Goal: Task Accomplishment & Management: Complete application form

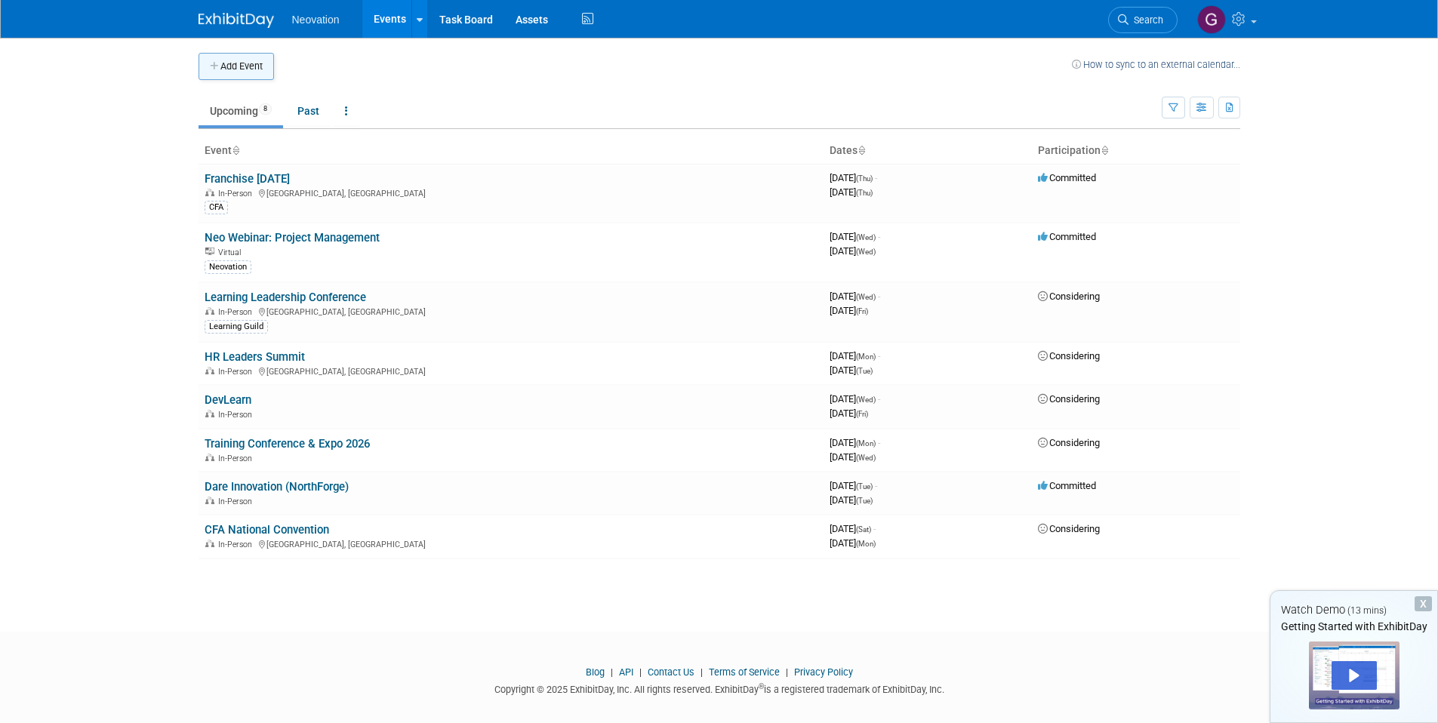
click at [233, 64] on button "Add Event" at bounding box center [236, 66] width 75 height 27
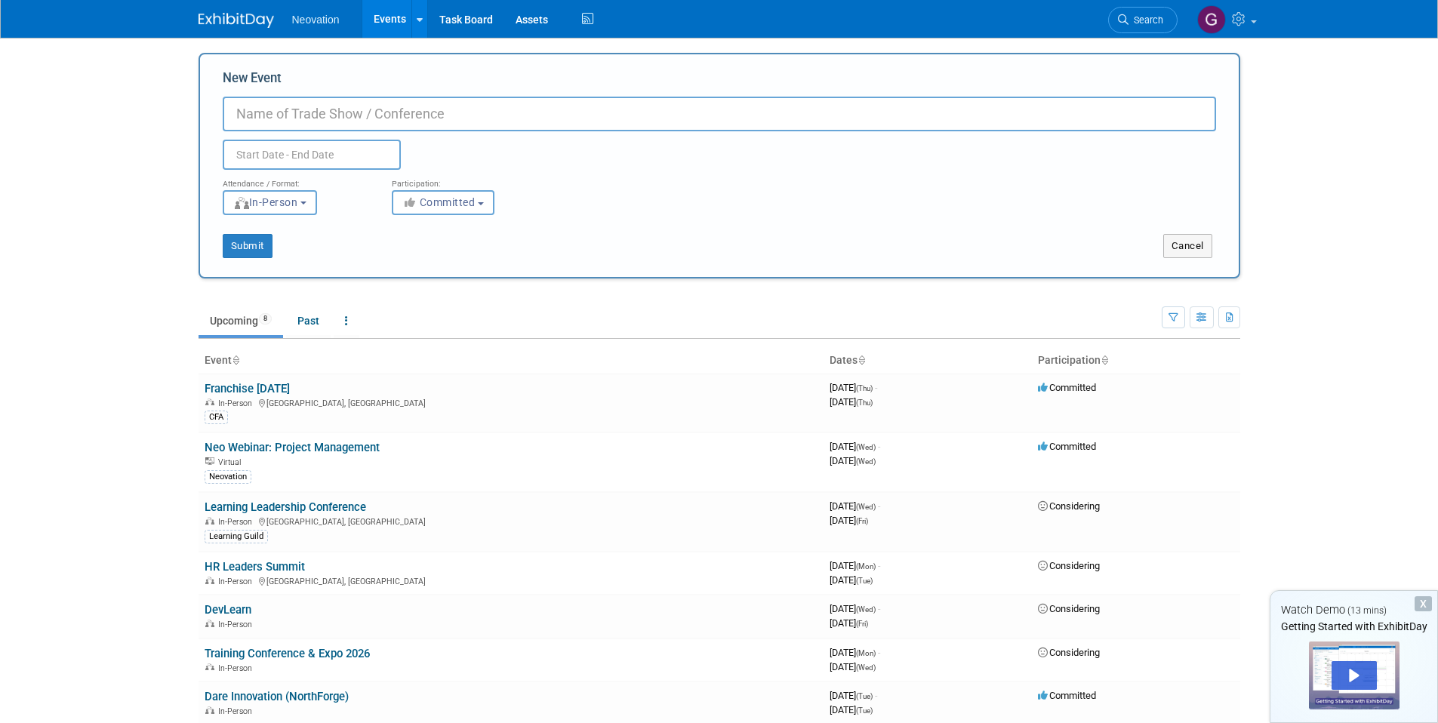
paste input "Docebo Inspire 26"
type input "Docebo Inspire 26"
click at [309, 158] on input "text" at bounding box center [312, 155] width 178 height 30
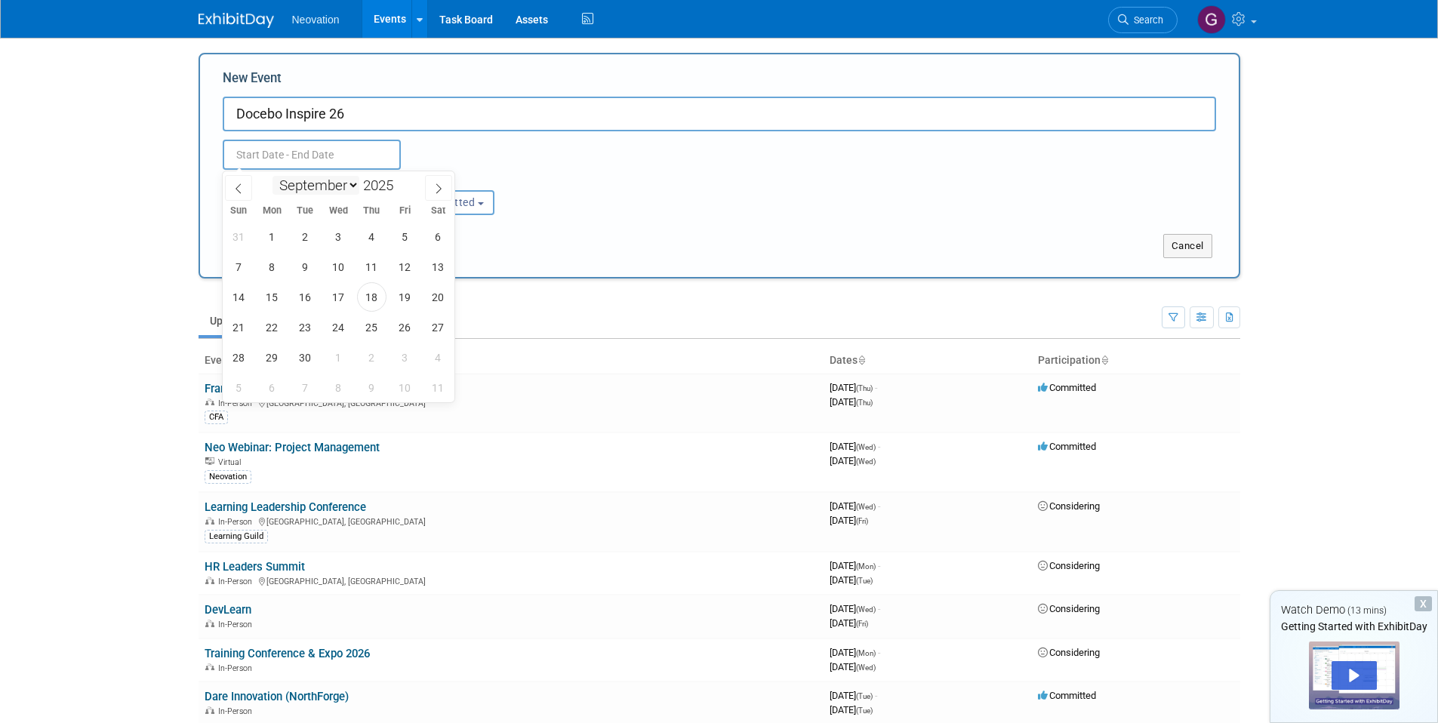
click at [328, 188] on select "January February March April May June July August September October November De…" at bounding box center [315, 185] width 87 height 19
select select "3"
click at [272, 176] on select "January February March April May June July August September October November De…" at bounding box center [315, 185] width 87 height 19
click at [386, 186] on input "2025" at bounding box center [381, 185] width 45 height 17
click at [401, 182] on span at bounding box center [399, 181] width 11 height 9
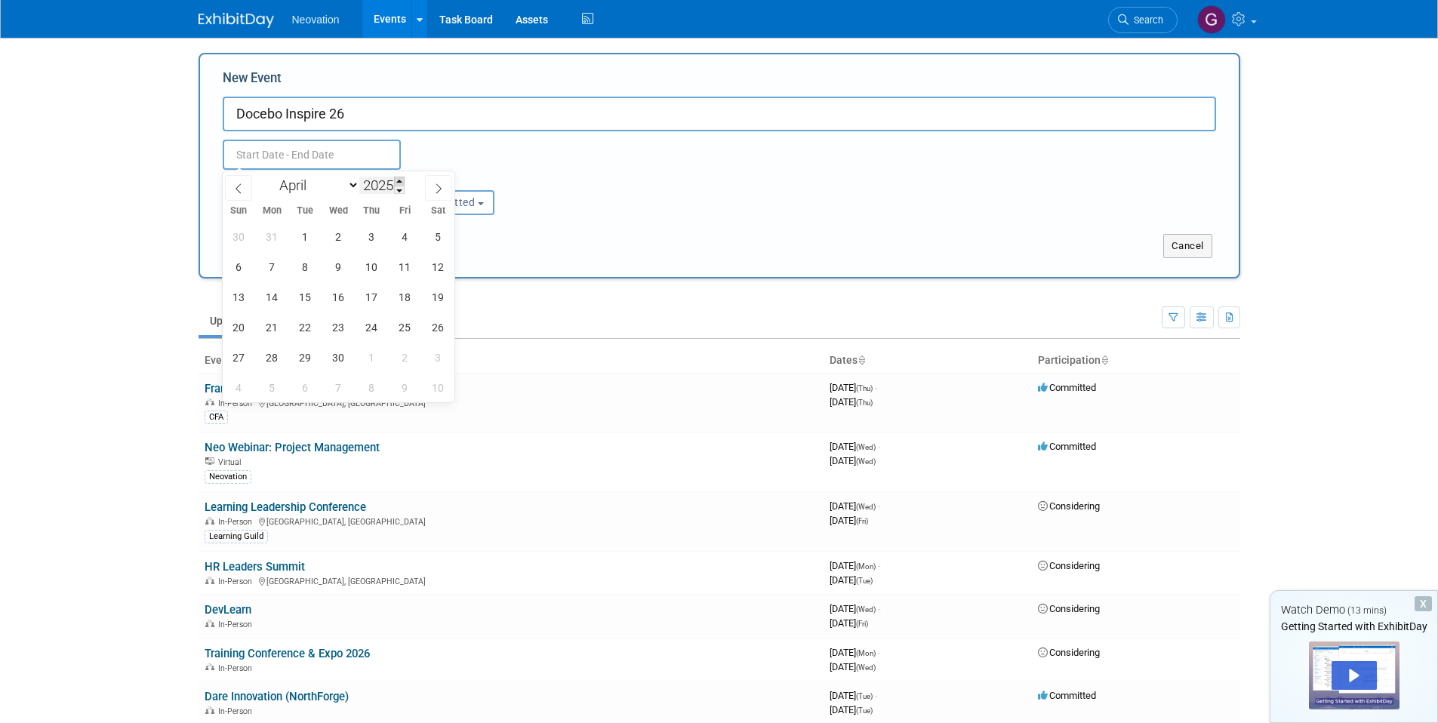
type input "2026"
click at [373, 322] on span "23" at bounding box center [371, 326] width 29 height 29
click at [297, 327] on span "21" at bounding box center [305, 326] width 29 height 29
type input "[DATE] to [DATE]"
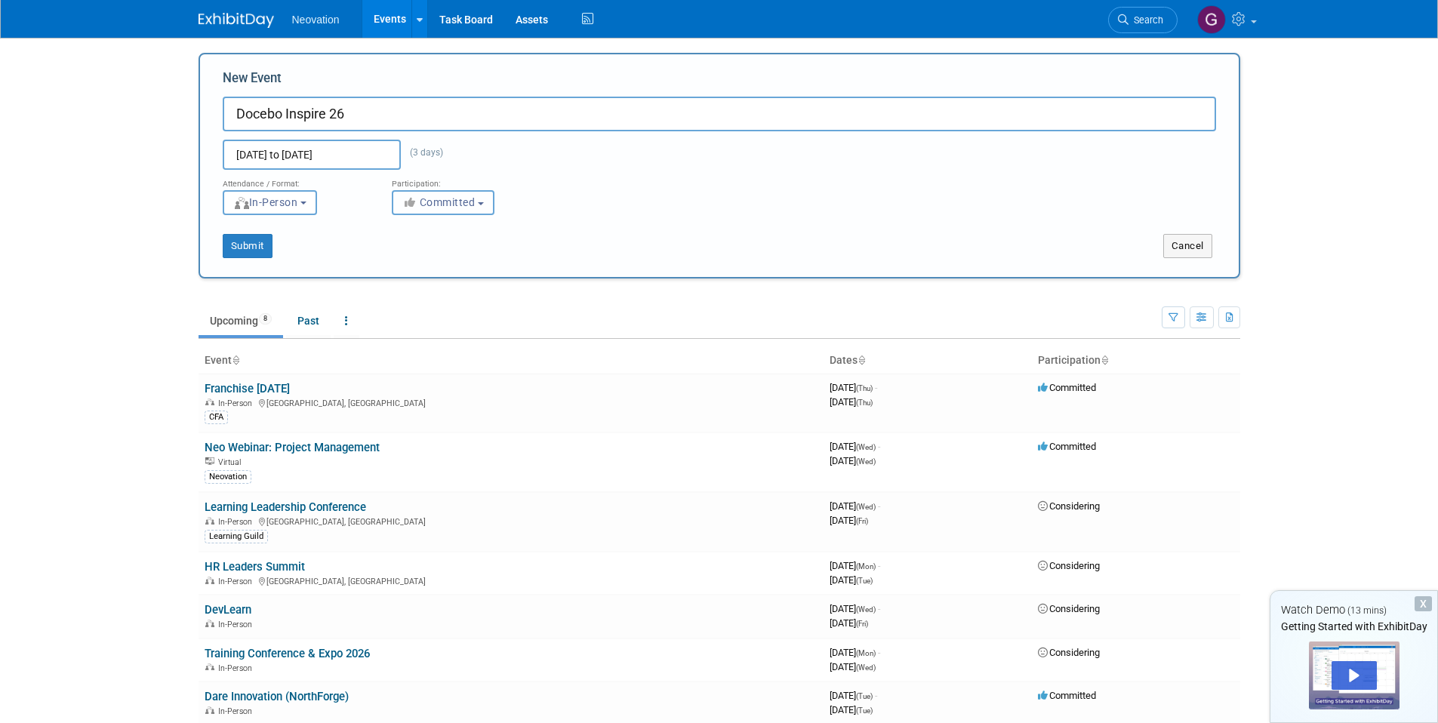
click at [442, 200] on span "Committed" at bounding box center [438, 202] width 73 height 12
click at [445, 267] on label "Considering" at bounding box center [450, 260] width 100 height 20
click at [406, 265] on input "Considering" at bounding box center [401, 260] width 10 height 10
select select "2"
click at [269, 249] on button "Submit" at bounding box center [248, 246] width 50 height 24
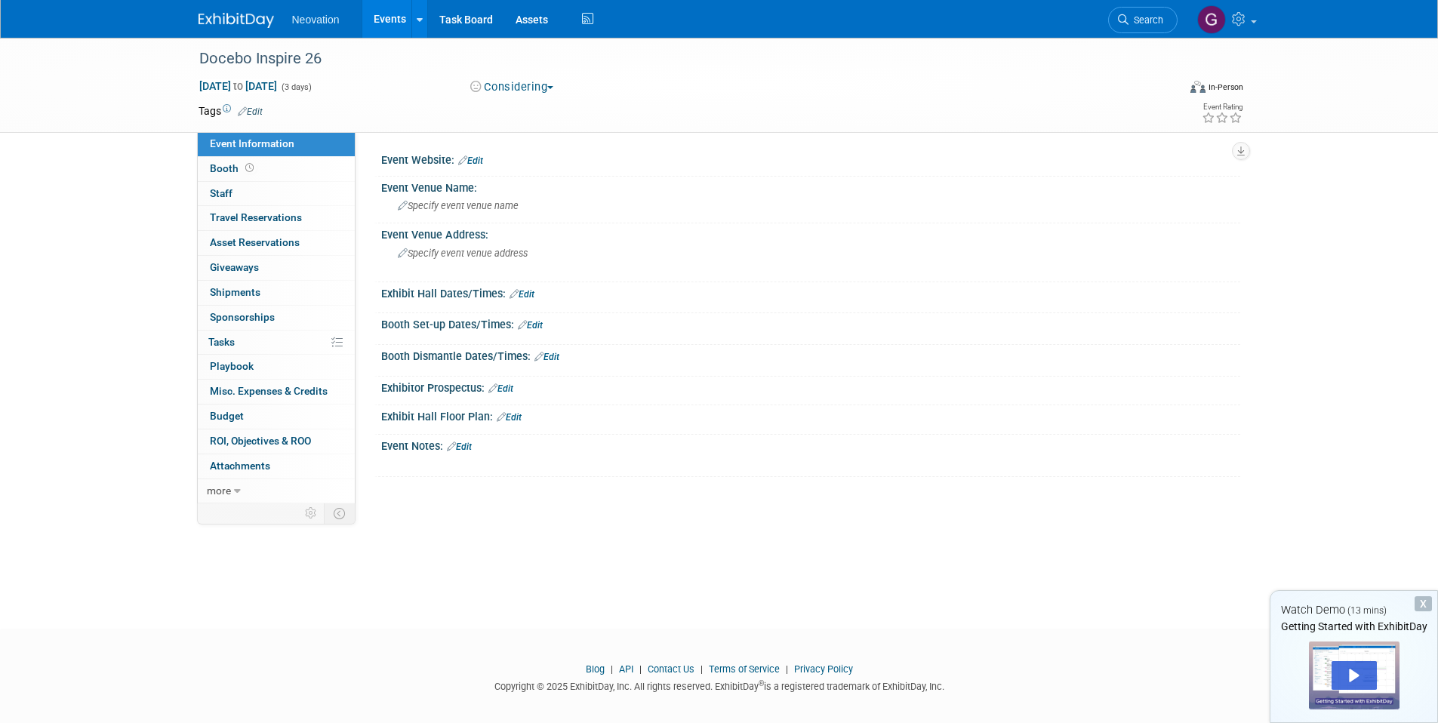
click at [479, 164] on link "Edit" at bounding box center [470, 160] width 25 height 11
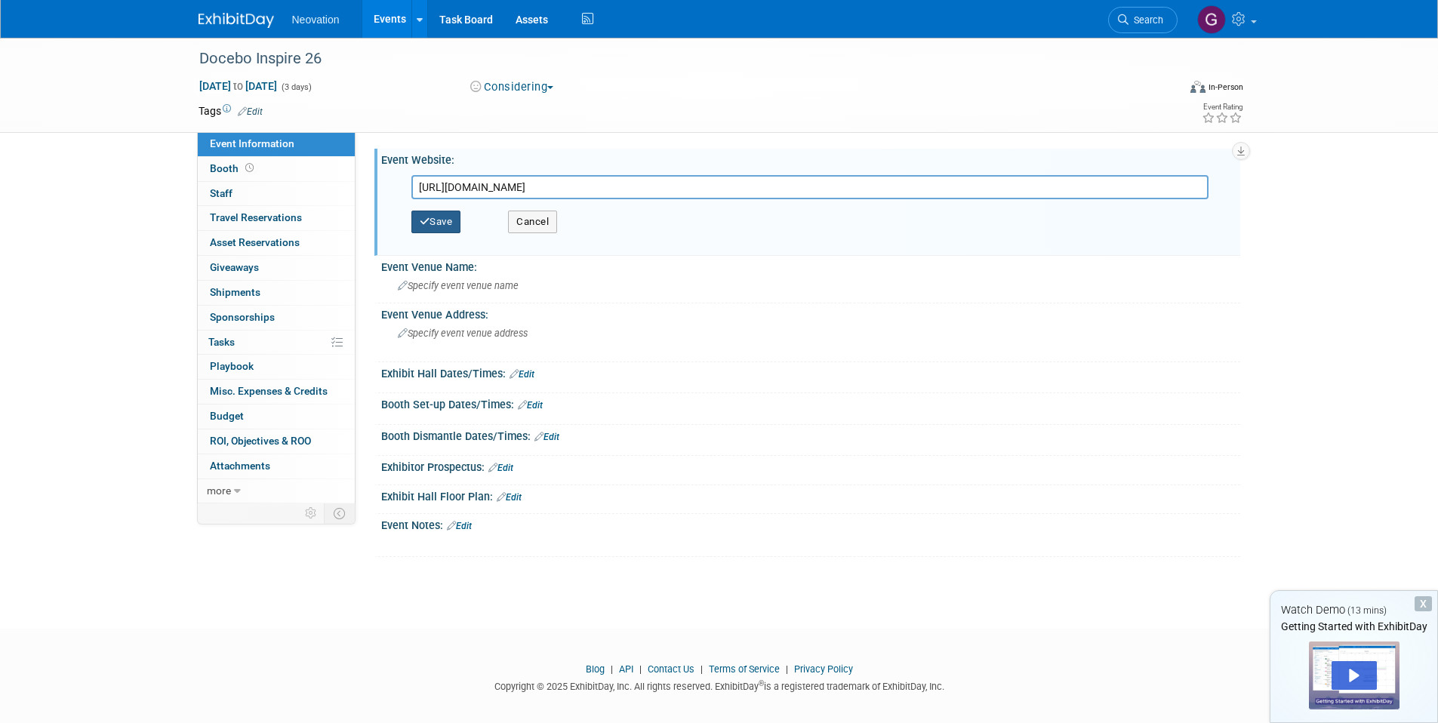
type input "https://www.docebo.com/waitlist-for-inspire-2026/"
click at [452, 221] on button "Save" at bounding box center [436, 222] width 50 height 23
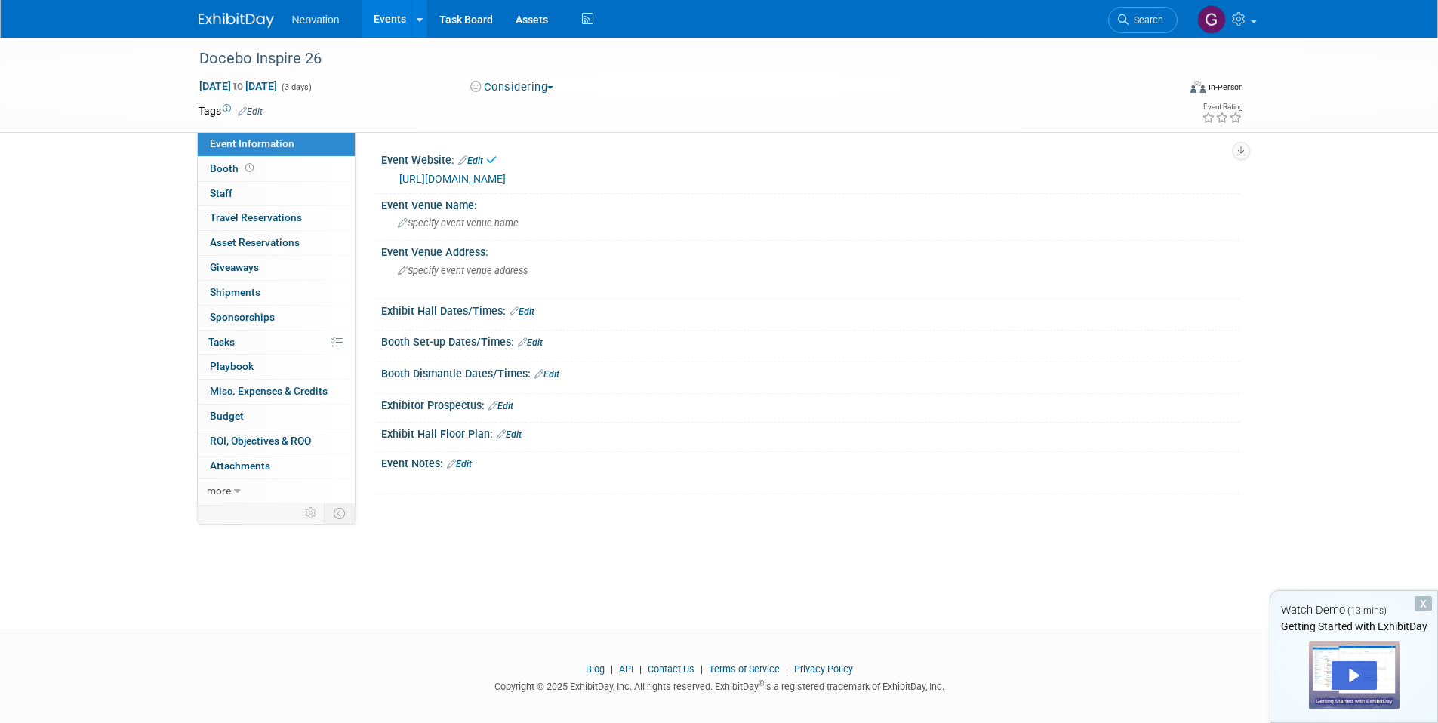
click at [452, 221] on span "Specify event venue name" at bounding box center [458, 222] width 121 height 11
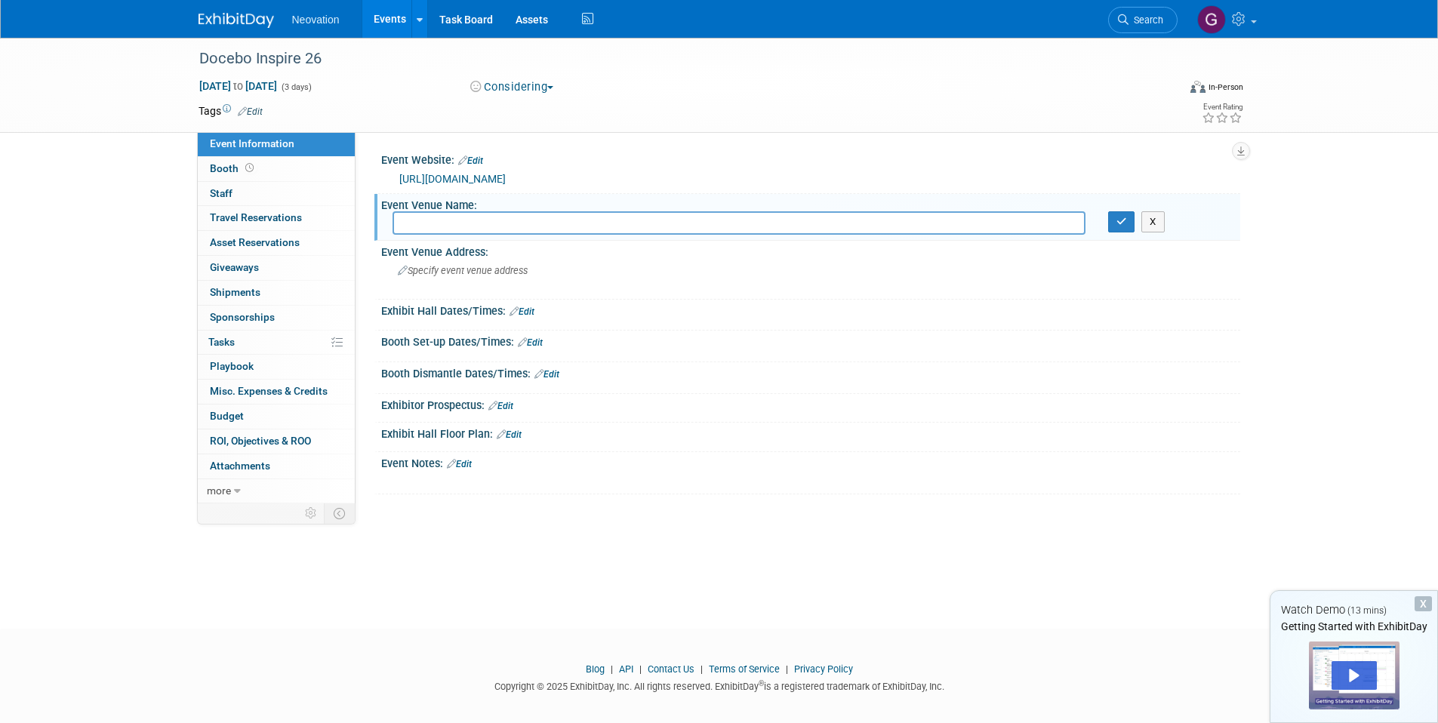
paste input "Fontainebleau Miami Beach, Florida"
type input "Fontainebleau Miami Beach, Florida"
click at [681, 113] on td at bounding box center [664, 110] width 803 height 15
click at [1121, 223] on icon "button" at bounding box center [1121, 222] width 11 height 10
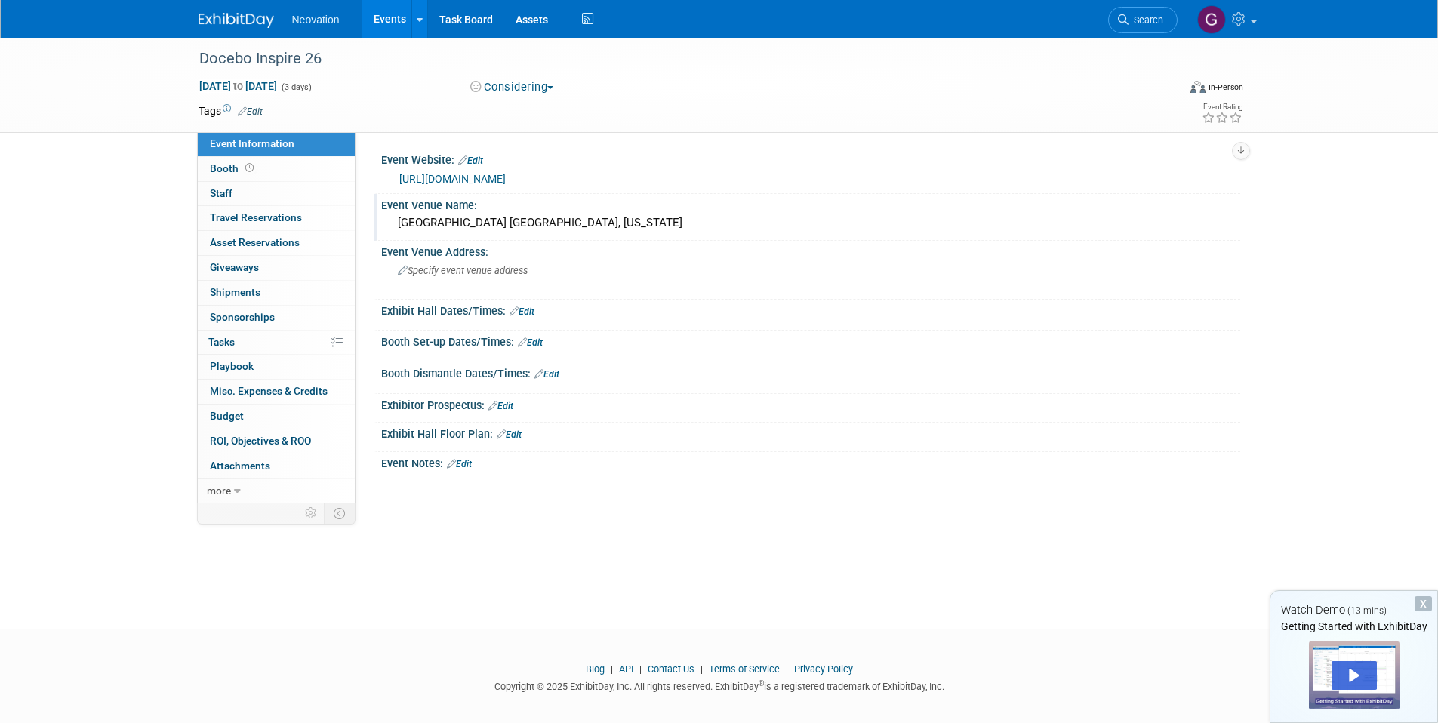
click at [234, 23] on img at bounding box center [236, 20] width 75 height 15
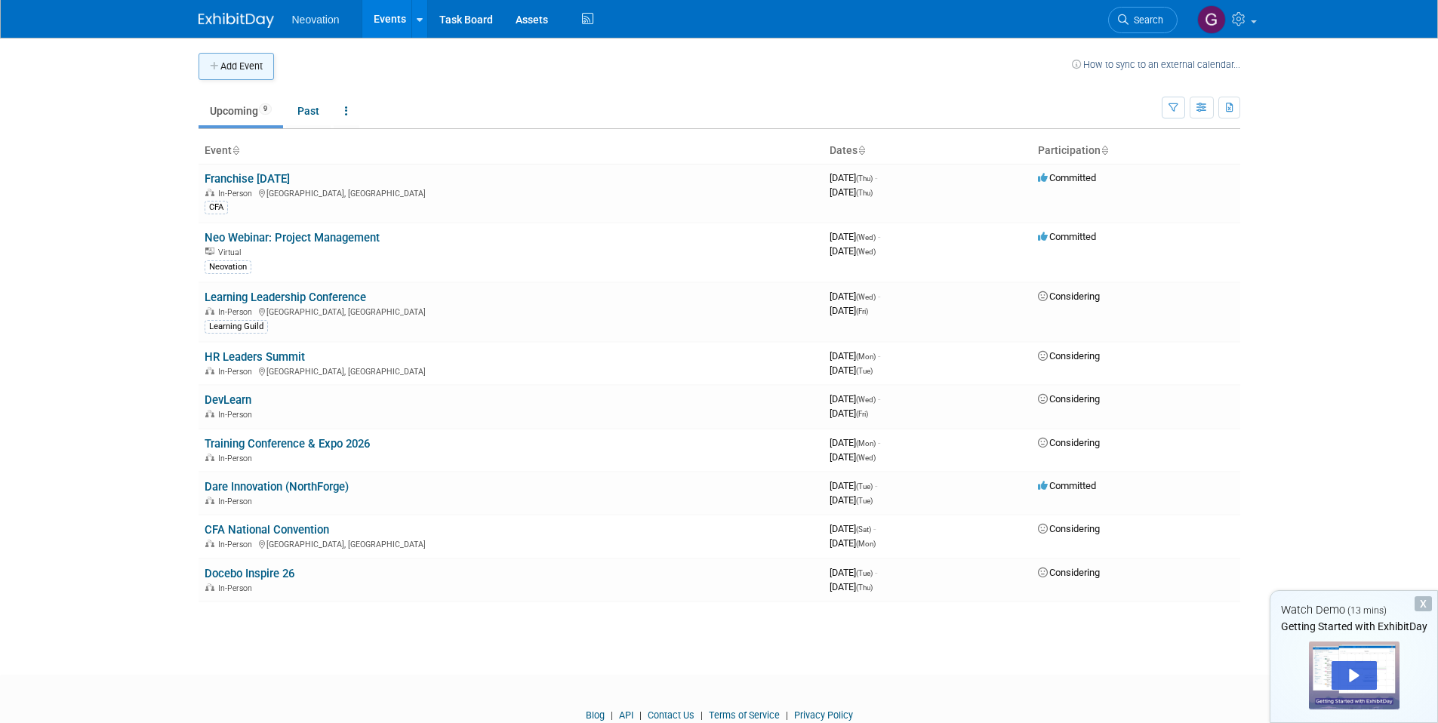
click at [249, 61] on button "Add Event" at bounding box center [236, 66] width 75 height 27
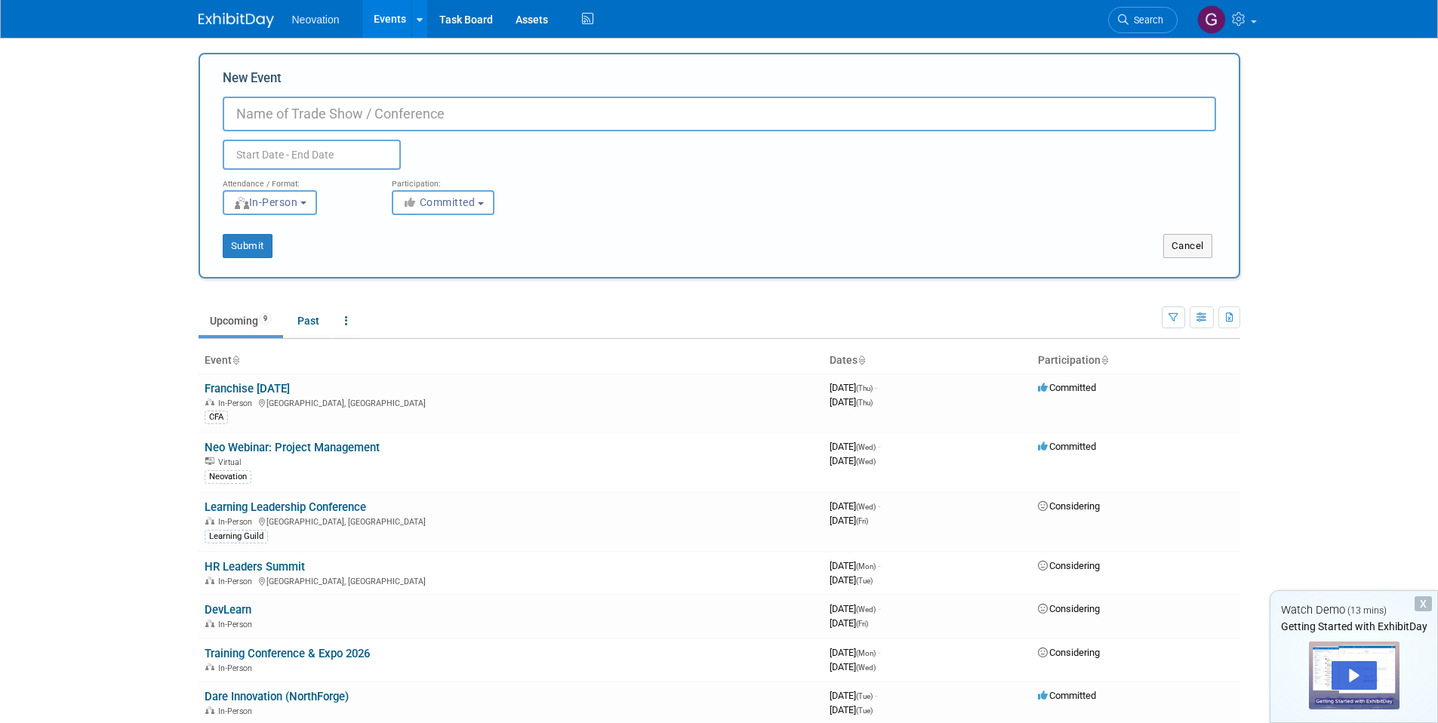
paste input "Teachlearn 2025"
type input "Teachlearn 2025"
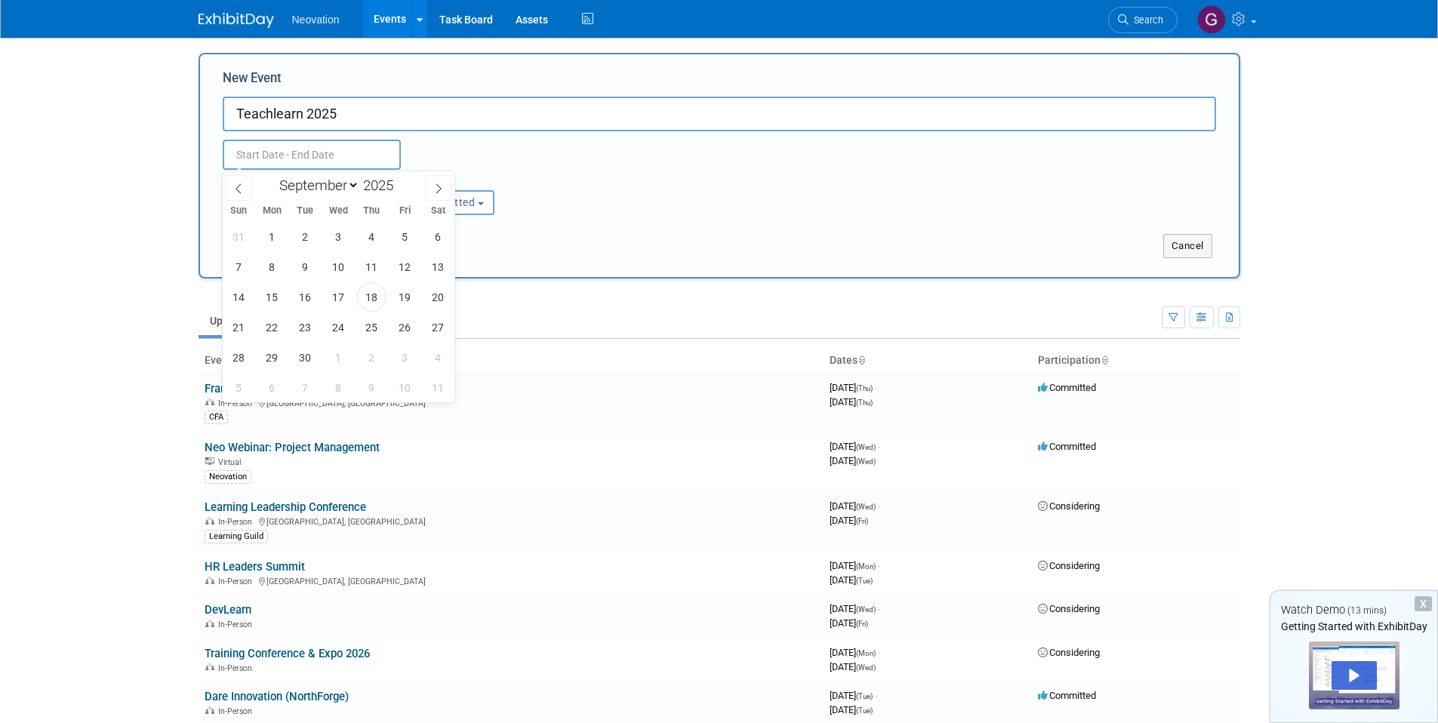
click at [266, 155] on input "text" at bounding box center [312, 155] width 178 height 30
click at [402, 182] on span at bounding box center [399, 181] width 11 height 9
type input "2026"
click at [437, 191] on icon at bounding box center [438, 188] width 11 height 11
select select "9"
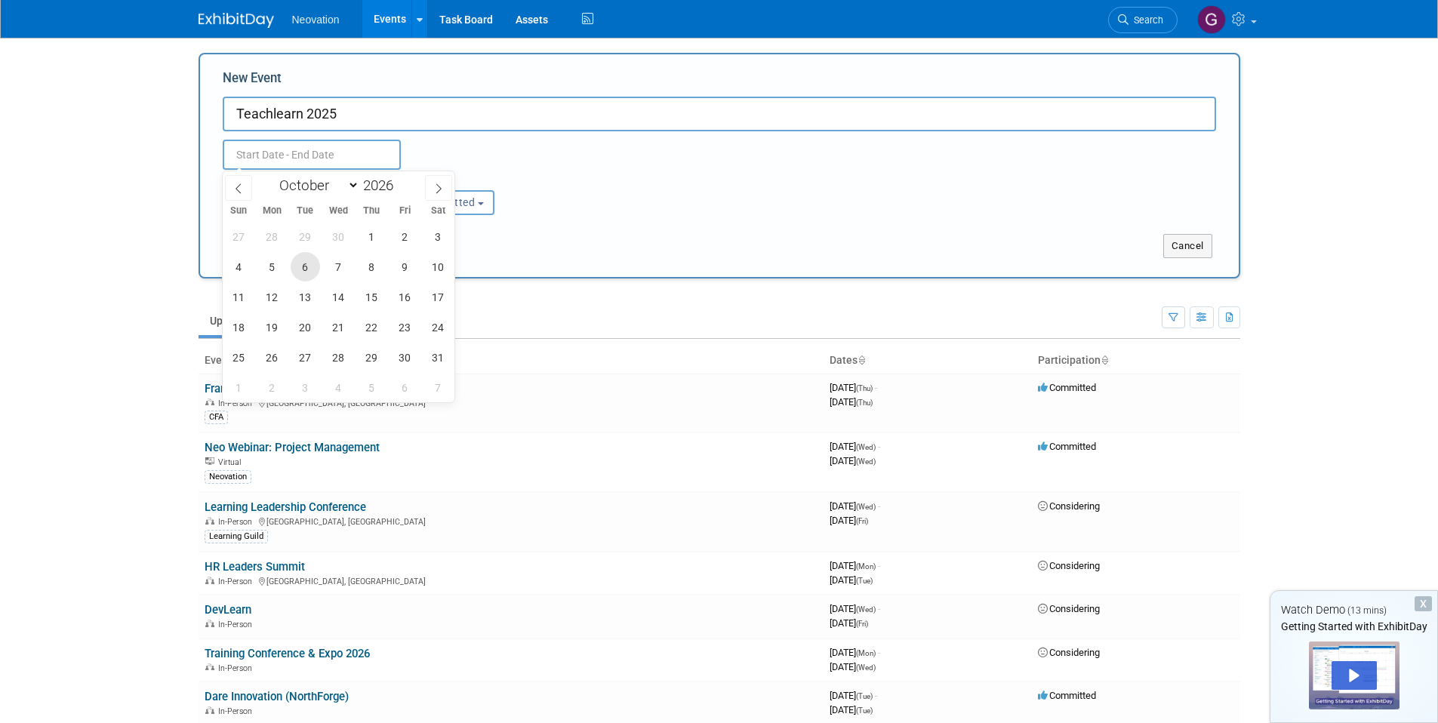
click at [308, 268] on span "6" at bounding box center [305, 266] width 29 height 29
click at [368, 272] on span "8" at bounding box center [371, 266] width 29 height 29
type input "Oct 6, 2026 to Oct 8, 2026"
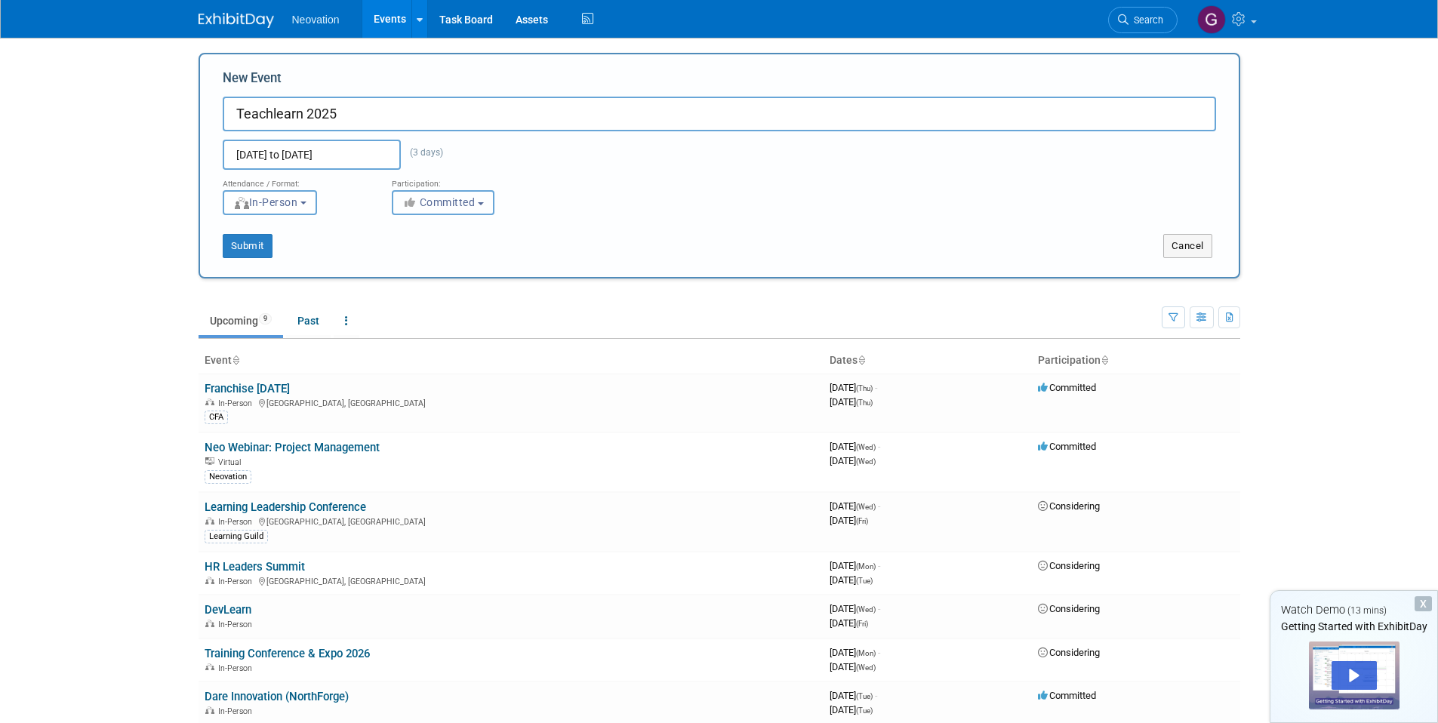
click at [426, 203] on span "Committed" at bounding box center [438, 202] width 73 height 12
click at [439, 261] on label "Considering" at bounding box center [450, 260] width 100 height 20
click at [406, 261] on input "Considering" at bounding box center [401, 260] width 10 height 10
select select "2"
click at [363, 232] on div "Submit Cancel" at bounding box center [719, 236] width 1016 height 43
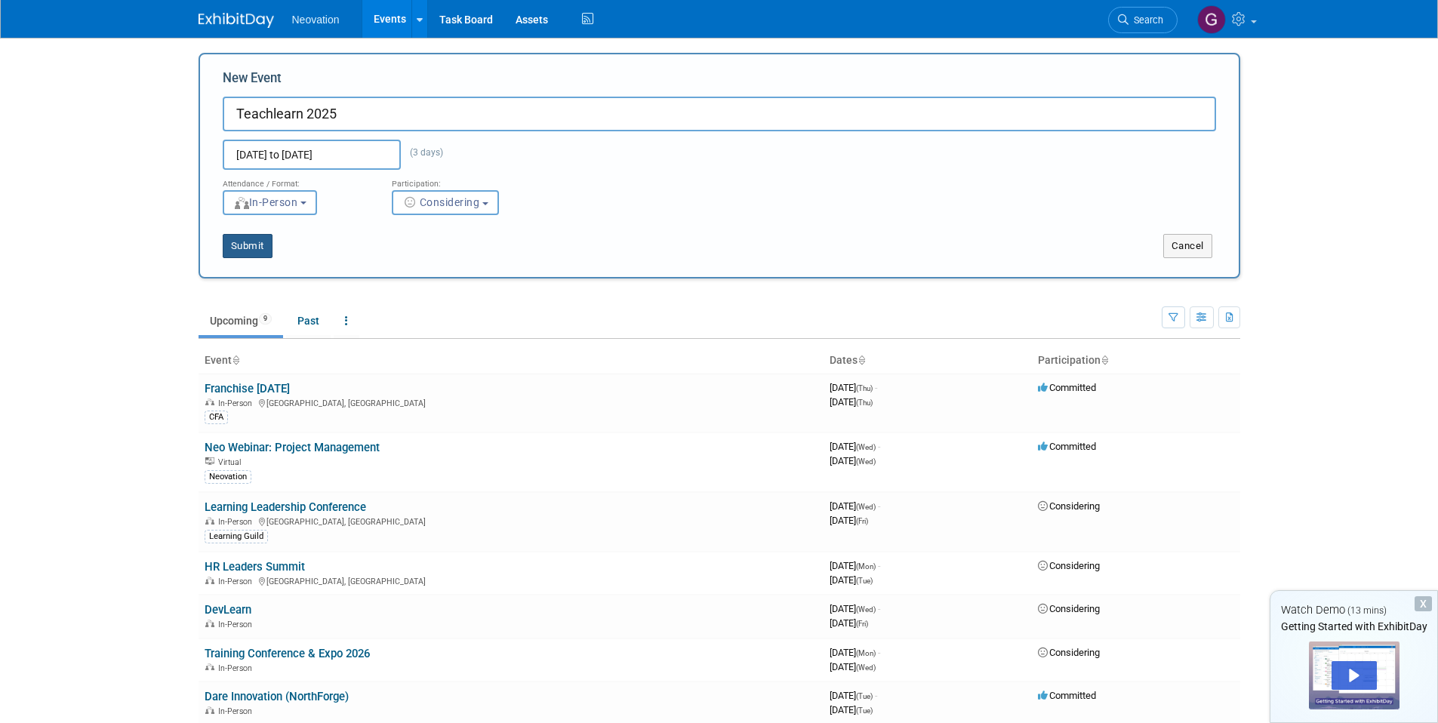
click at [252, 252] on button "Submit" at bounding box center [248, 246] width 50 height 24
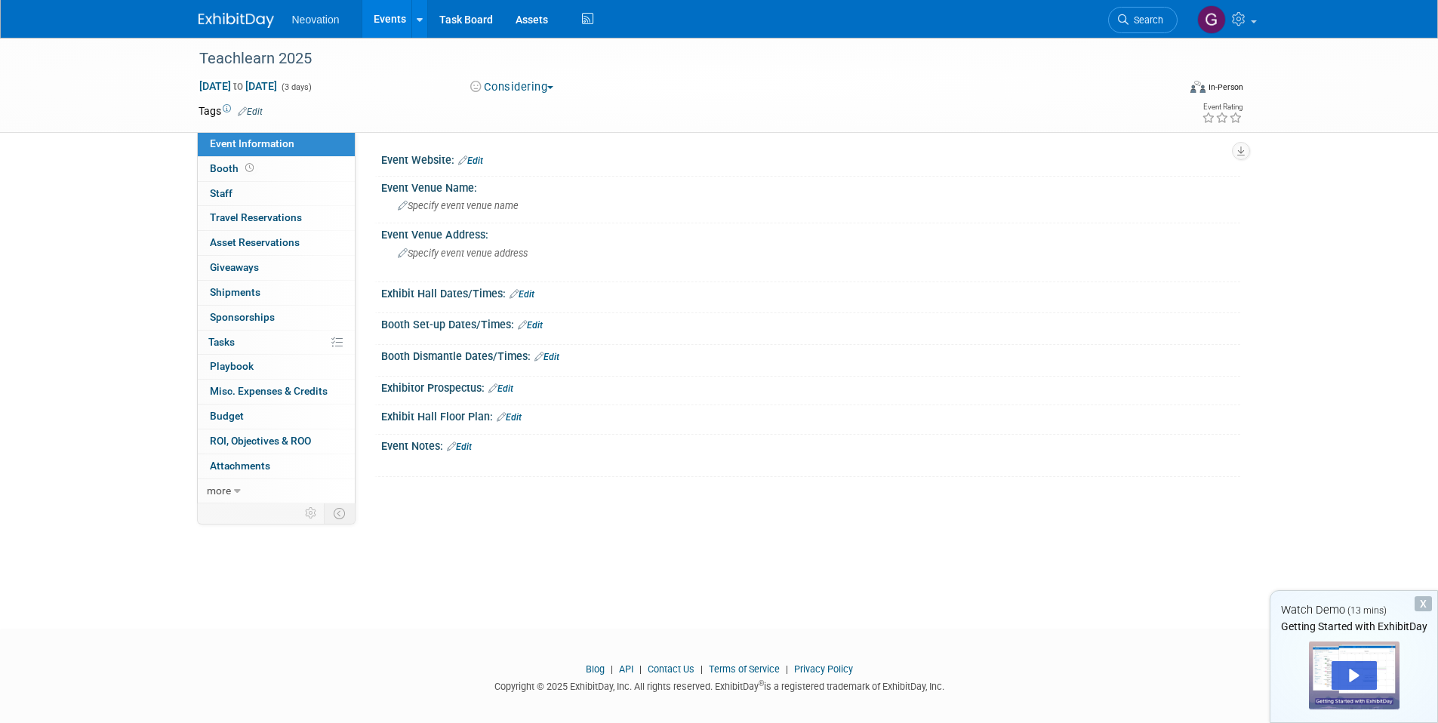
click at [487, 159] on div "Event Website: Edit" at bounding box center [810, 159] width 859 height 20
click at [480, 159] on link "Edit" at bounding box center [470, 160] width 25 height 11
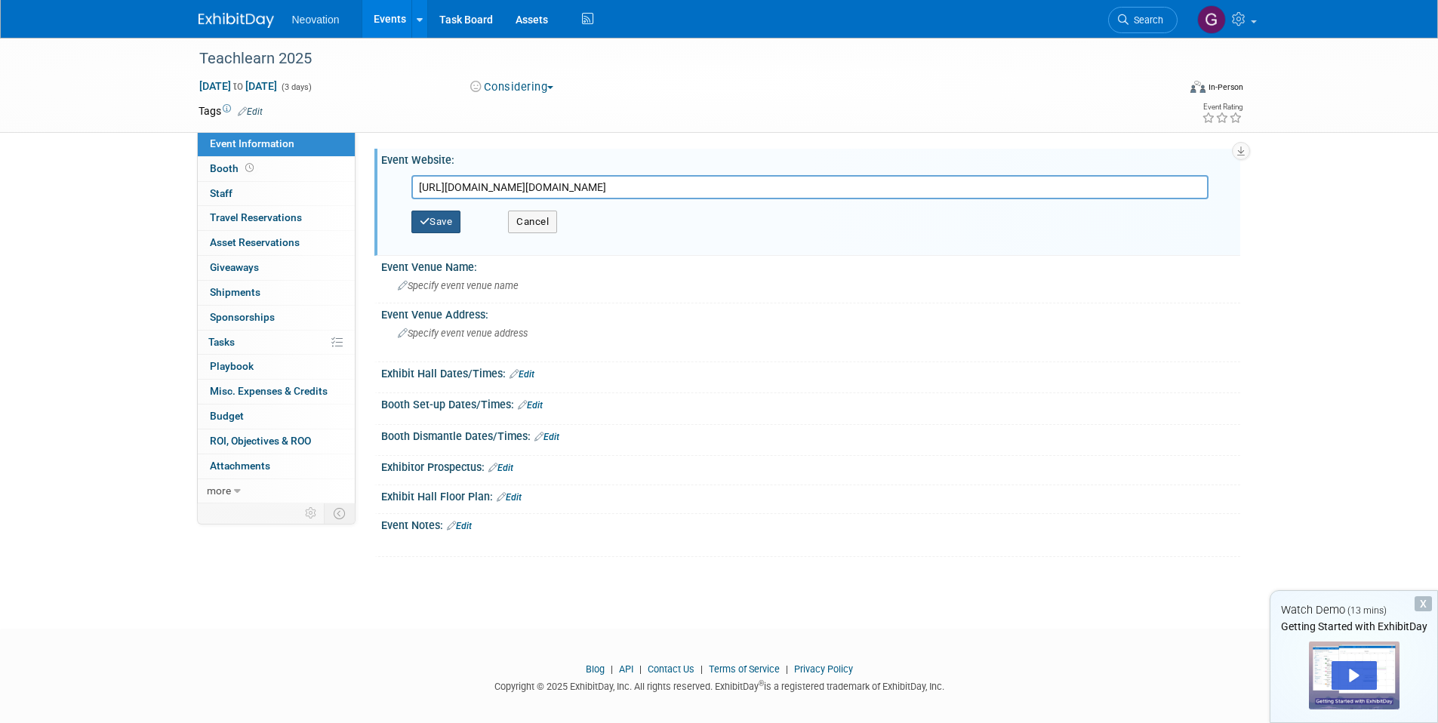
type input "[URL][DOMAIN_NAME][DOMAIN_NAME]"
click at [445, 222] on button "Save" at bounding box center [436, 222] width 50 height 23
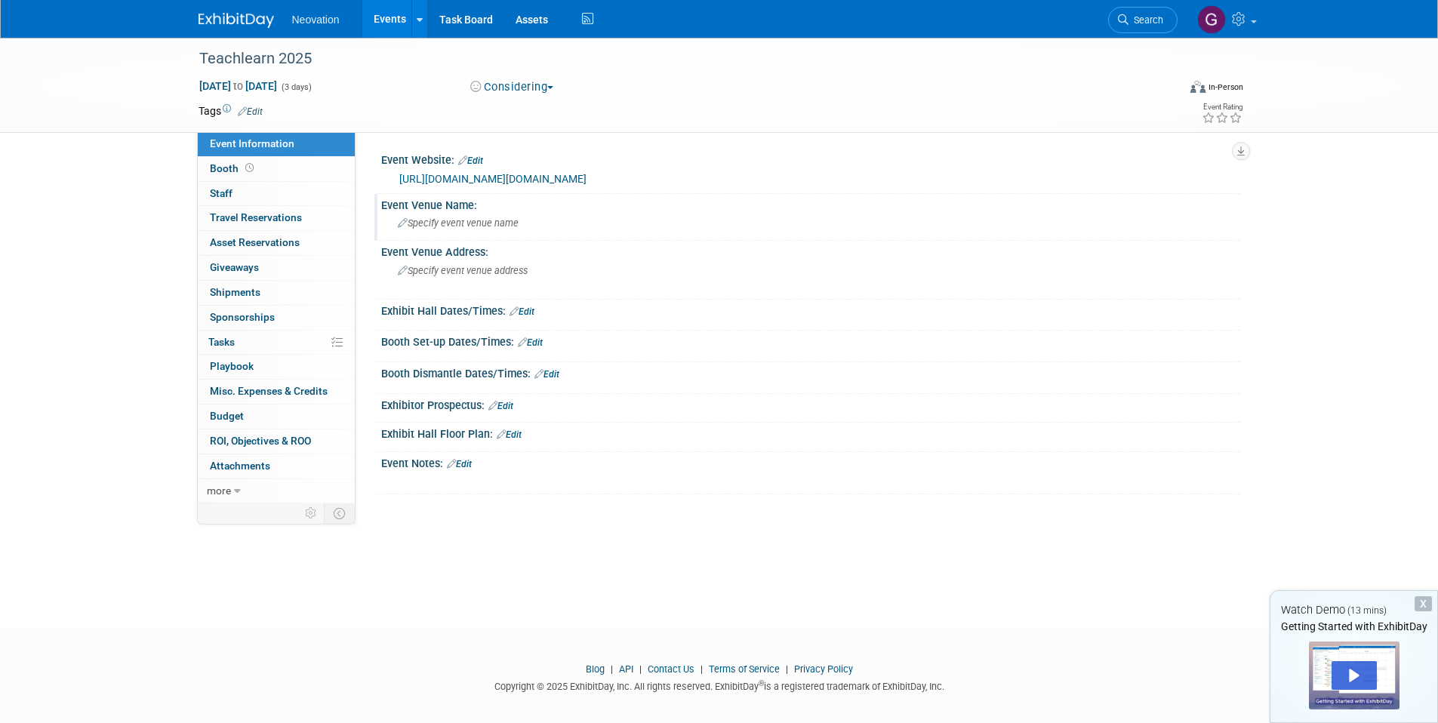
click at [443, 223] on span "Specify event venue name" at bounding box center [458, 222] width 121 height 11
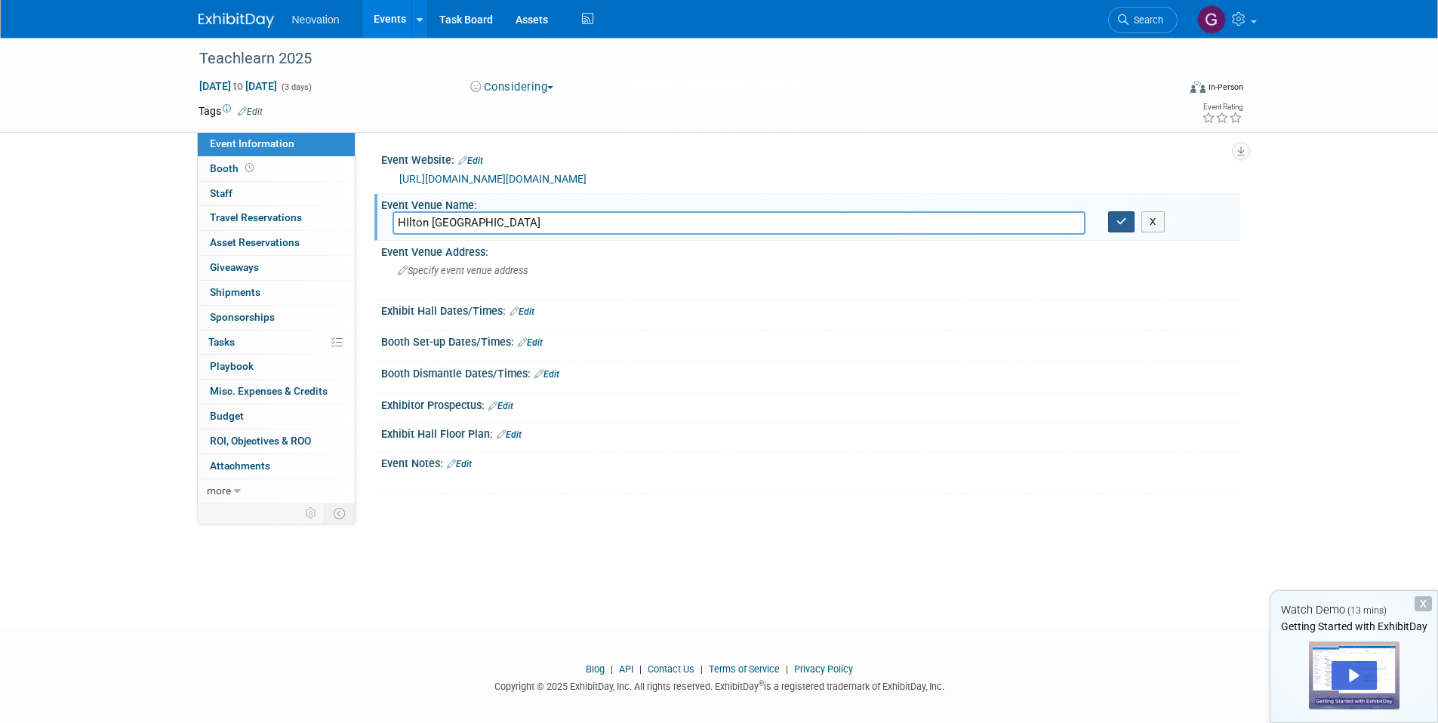
type input "HIlton New Orleans Riverside"
click at [1112, 226] on button "button" at bounding box center [1121, 221] width 27 height 21
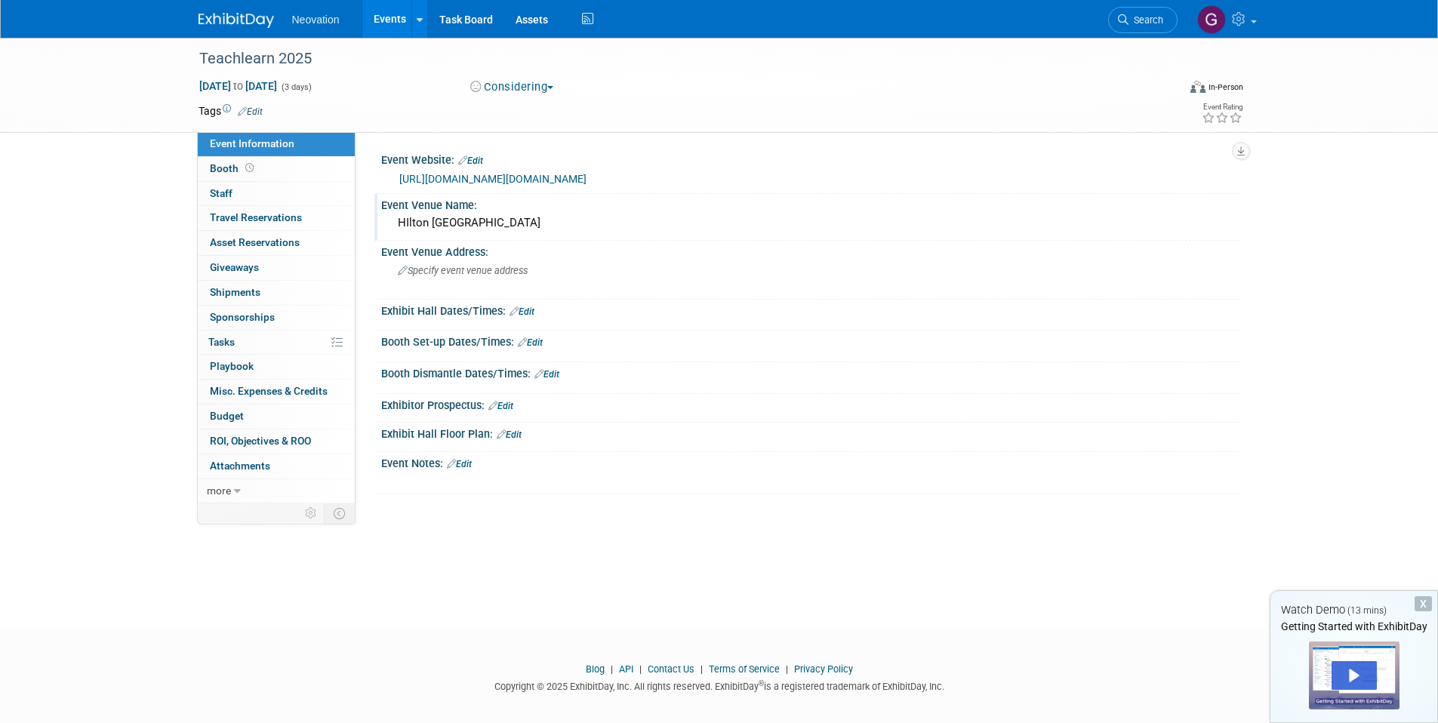
click at [225, 24] on img at bounding box center [236, 20] width 75 height 15
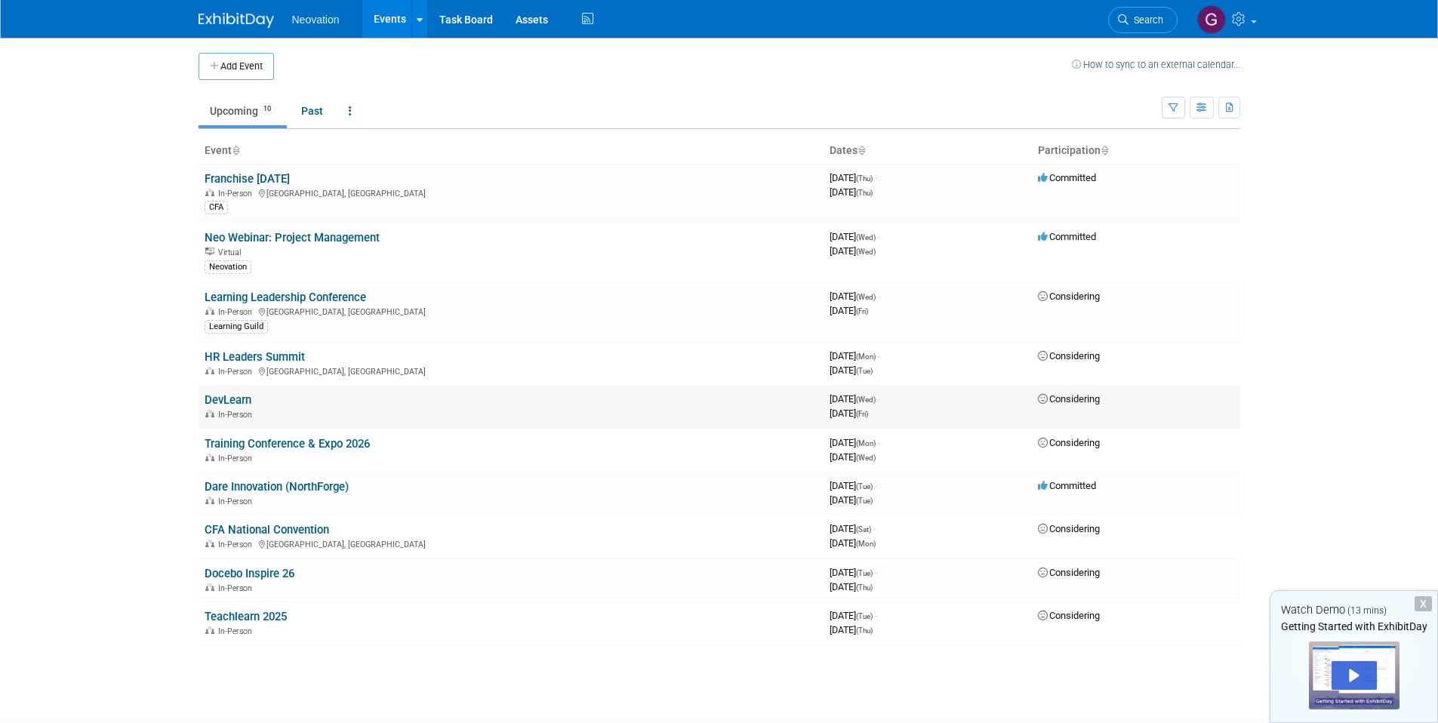
scroll to position [7, 0]
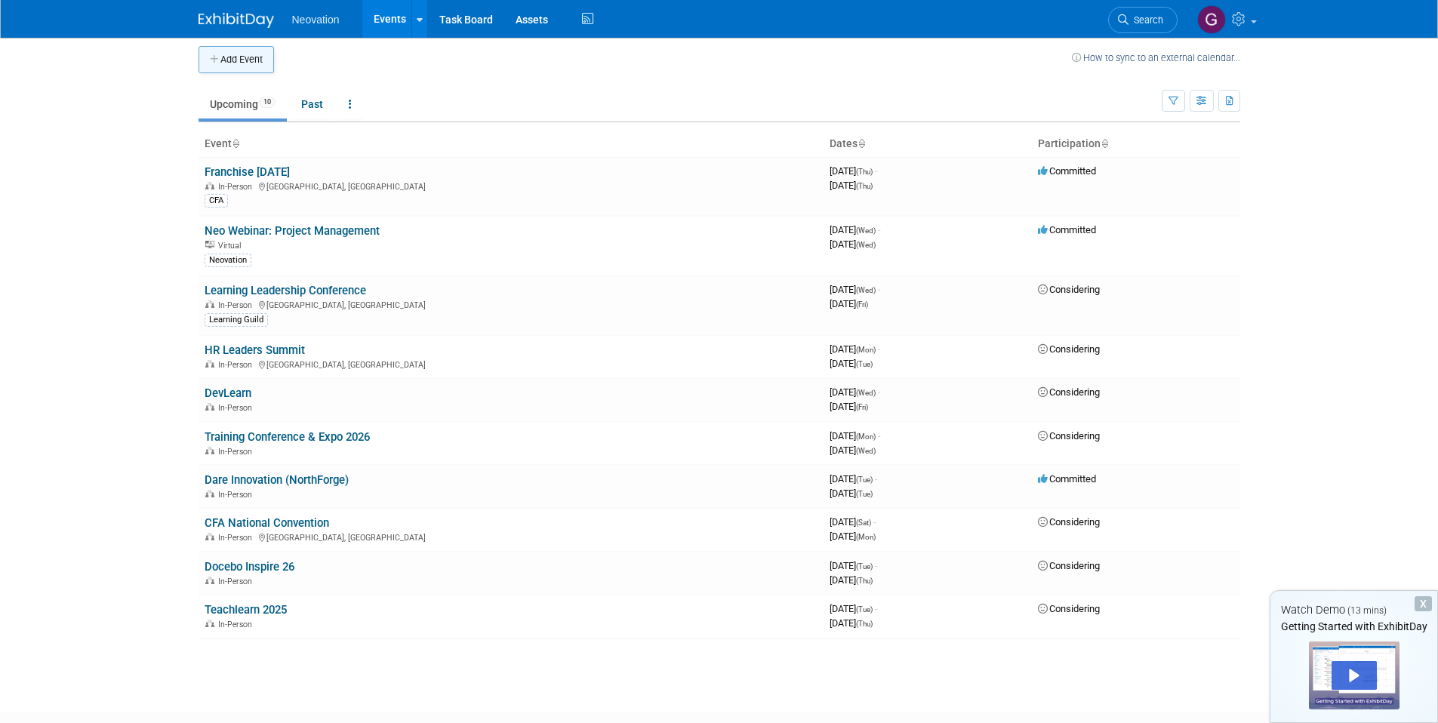
click at [245, 47] on button "Add Event" at bounding box center [236, 59] width 75 height 27
select select "8"
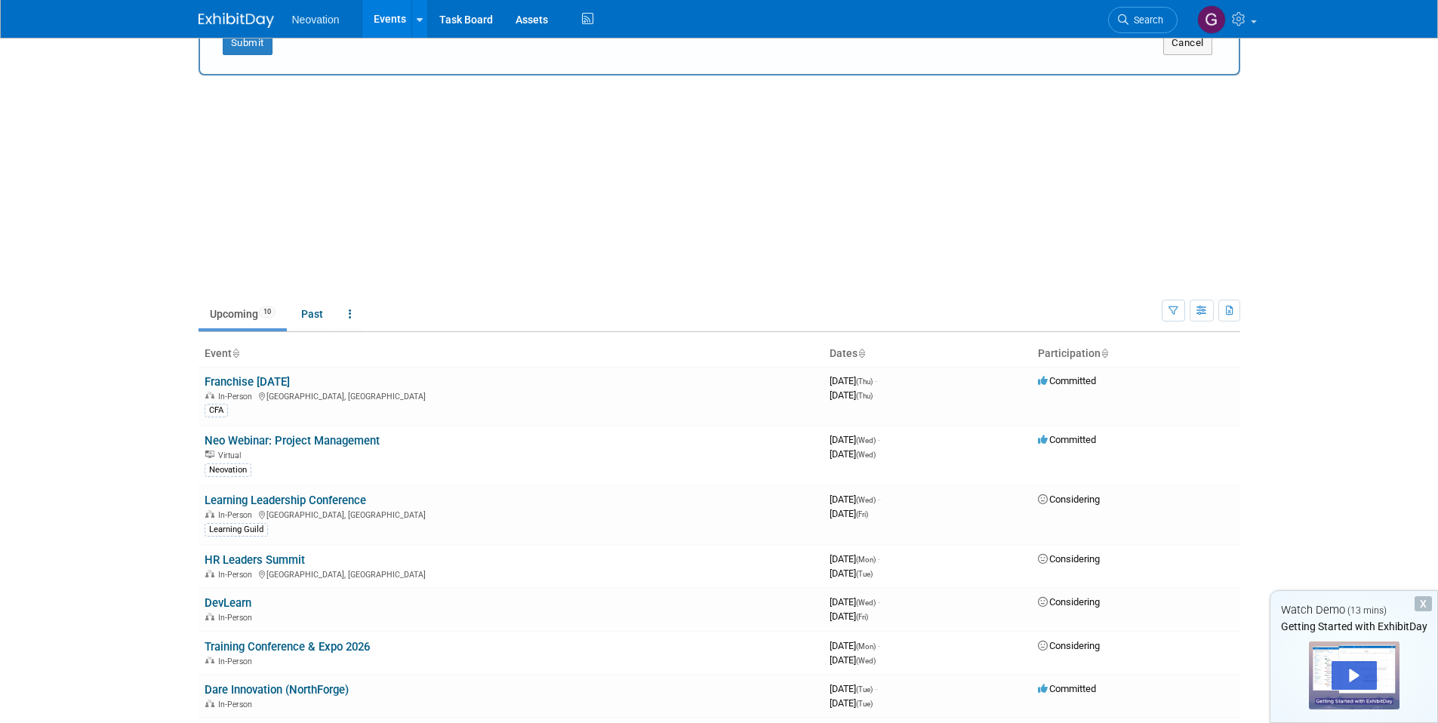
scroll to position [0, 0]
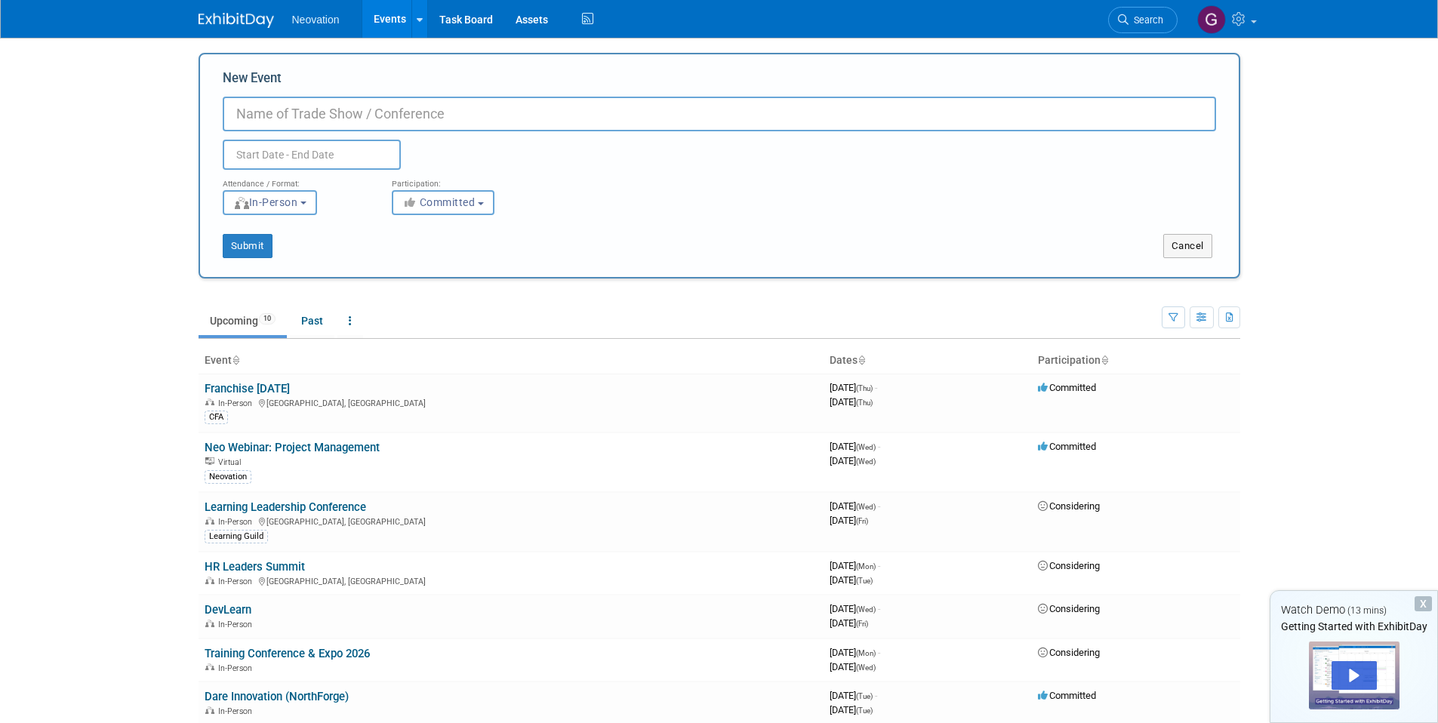
paste input "TechLearn 2026 Conference"
type input "TechLearn 2026 Conference"
click at [325, 151] on input "text" at bounding box center [312, 155] width 178 height 30
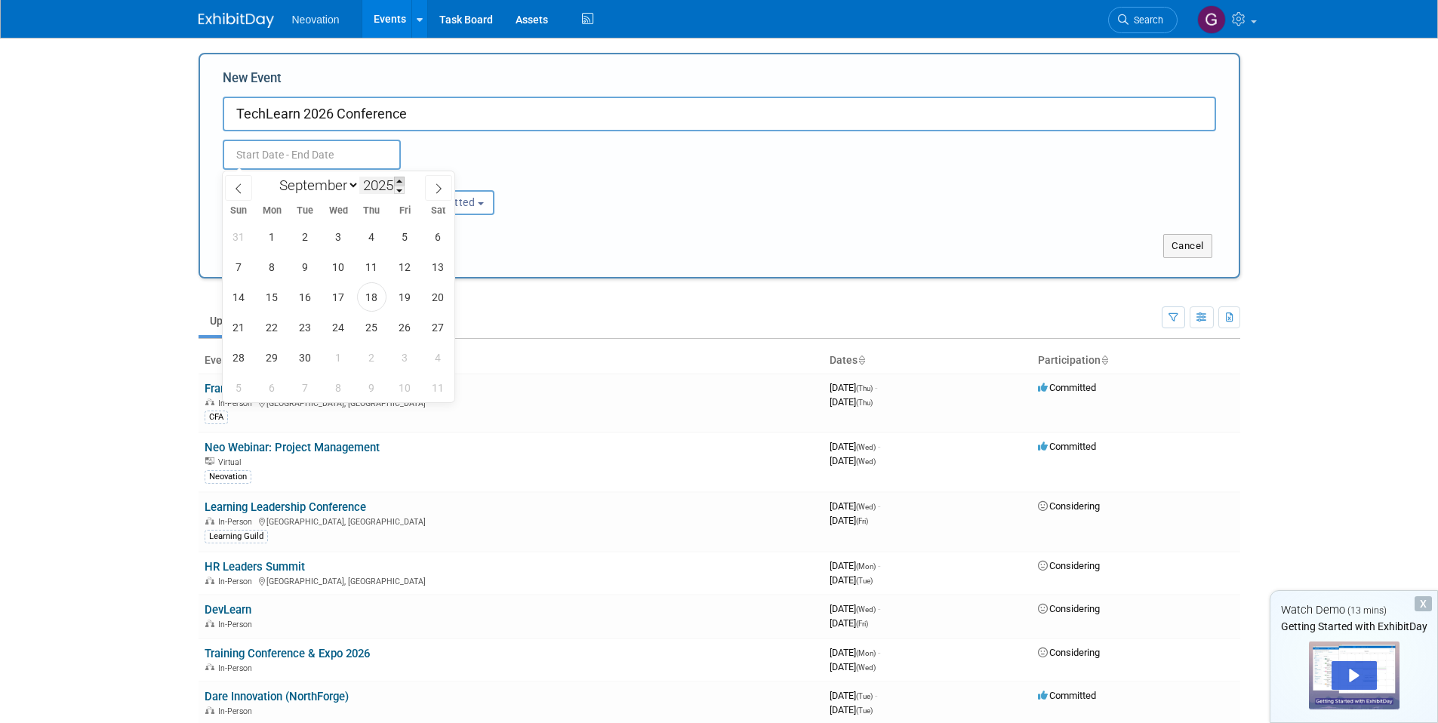
click at [401, 183] on span at bounding box center [399, 181] width 11 height 9
type input "2026"
click at [373, 297] on span "17" at bounding box center [371, 296] width 29 height 29
click at [427, 297] on span "19" at bounding box center [437, 296] width 29 height 29
type input "[DATE] to [DATE]"
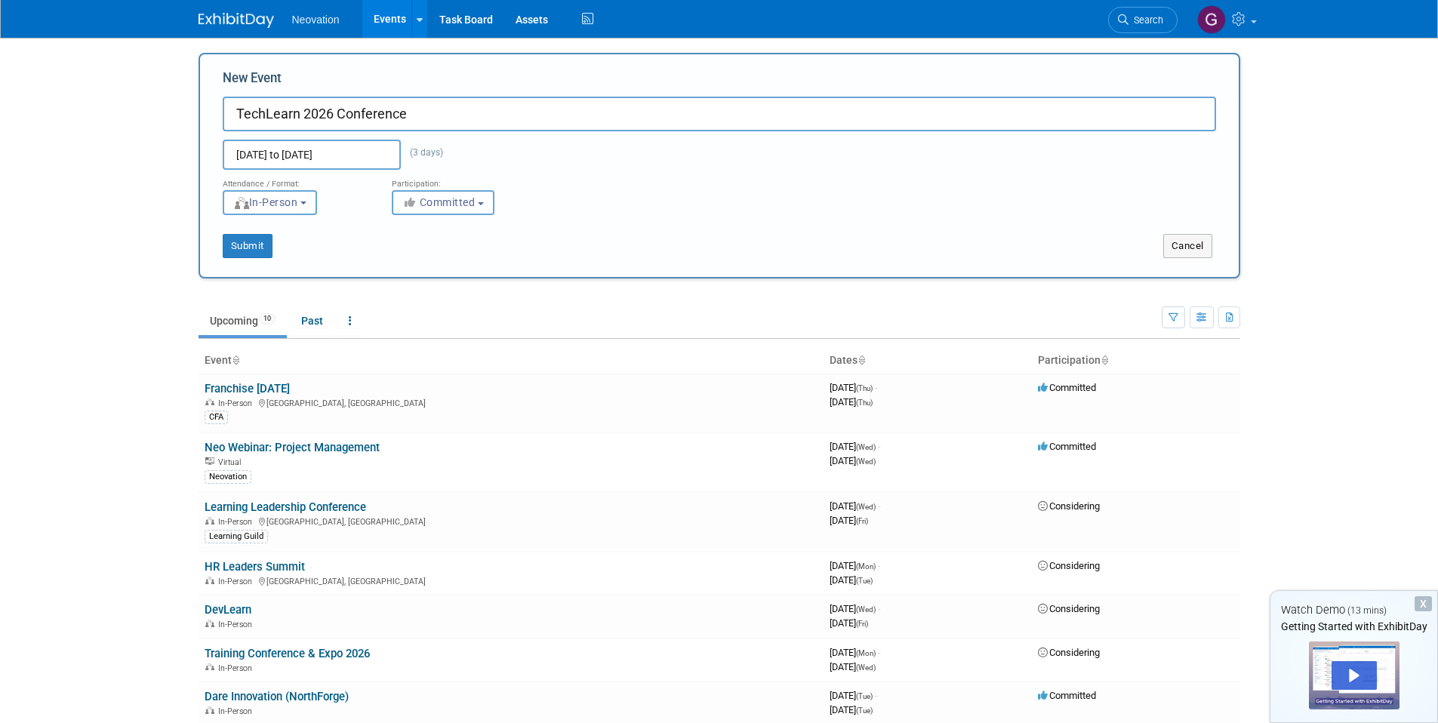
click at [438, 212] on button "Committed" at bounding box center [443, 202] width 103 height 25
click at [437, 258] on label "Considering" at bounding box center [450, 260] width 100 height 20
click at [406, 258] on input "Considering" at bounding box center [401, 260] width 10 height 10
select select "2"
click at [256, 254] on button "Submit" at bounding box center [248, 246] width 50 height 24
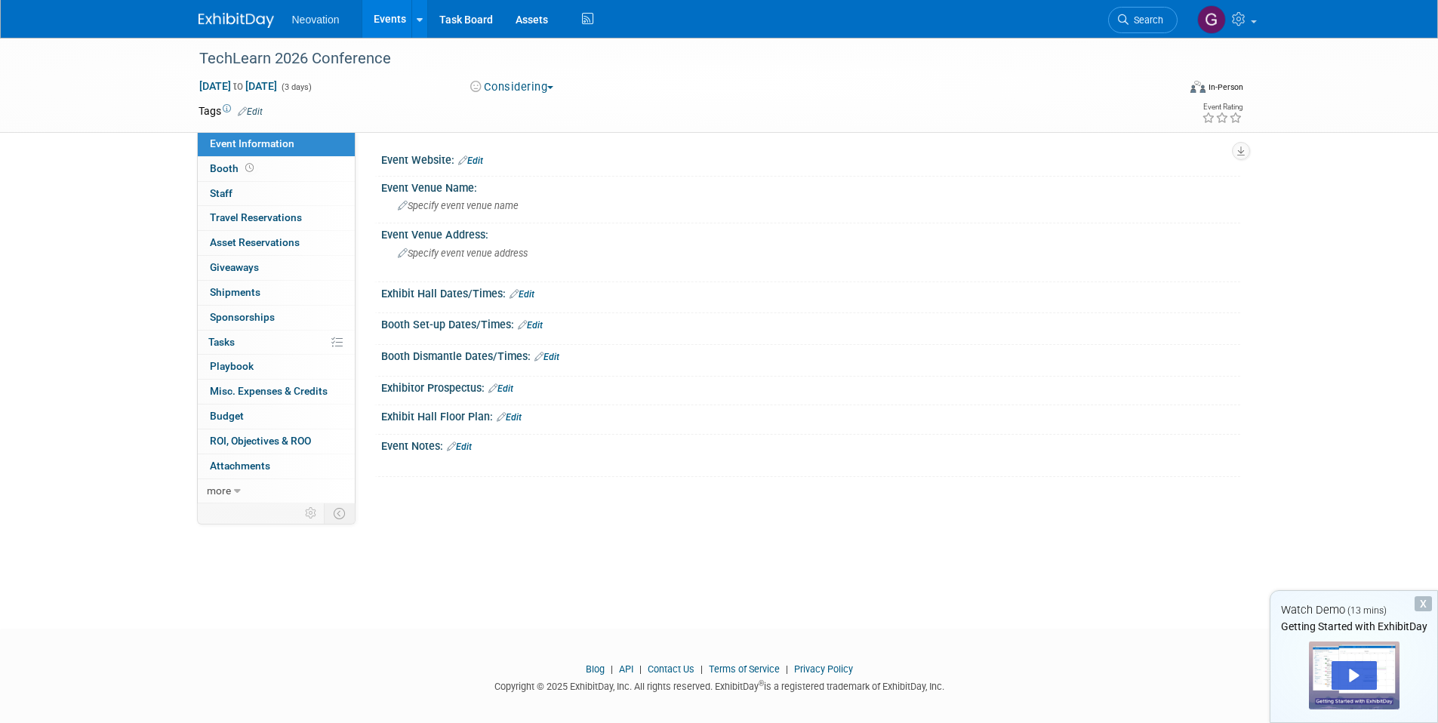
click at [482, 161] on link "Edit" at bounding box center [470, 160] width 25 height 11
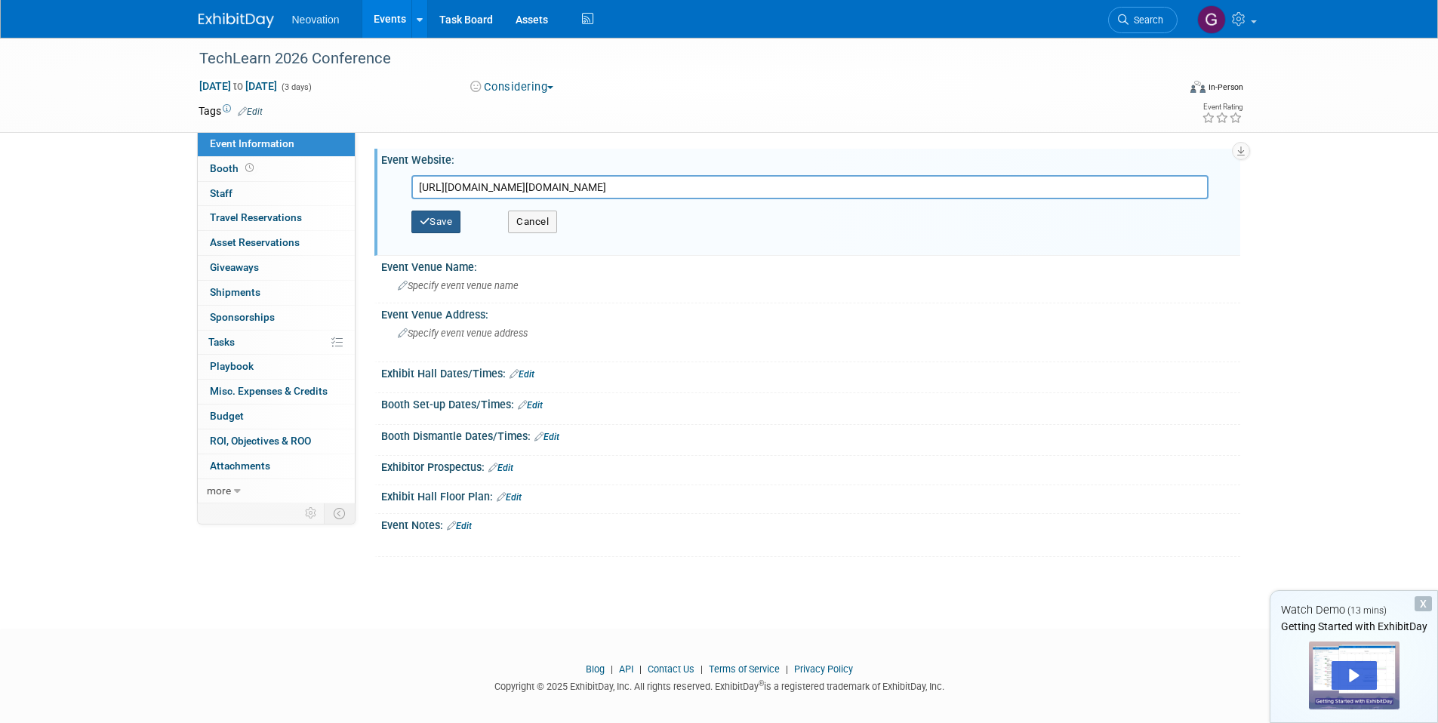
type input "https://www.techlearnconference.com/about.cfm"
click at [456, 217] on button "Save" at bounding box center [436, 222] width 50 height 23
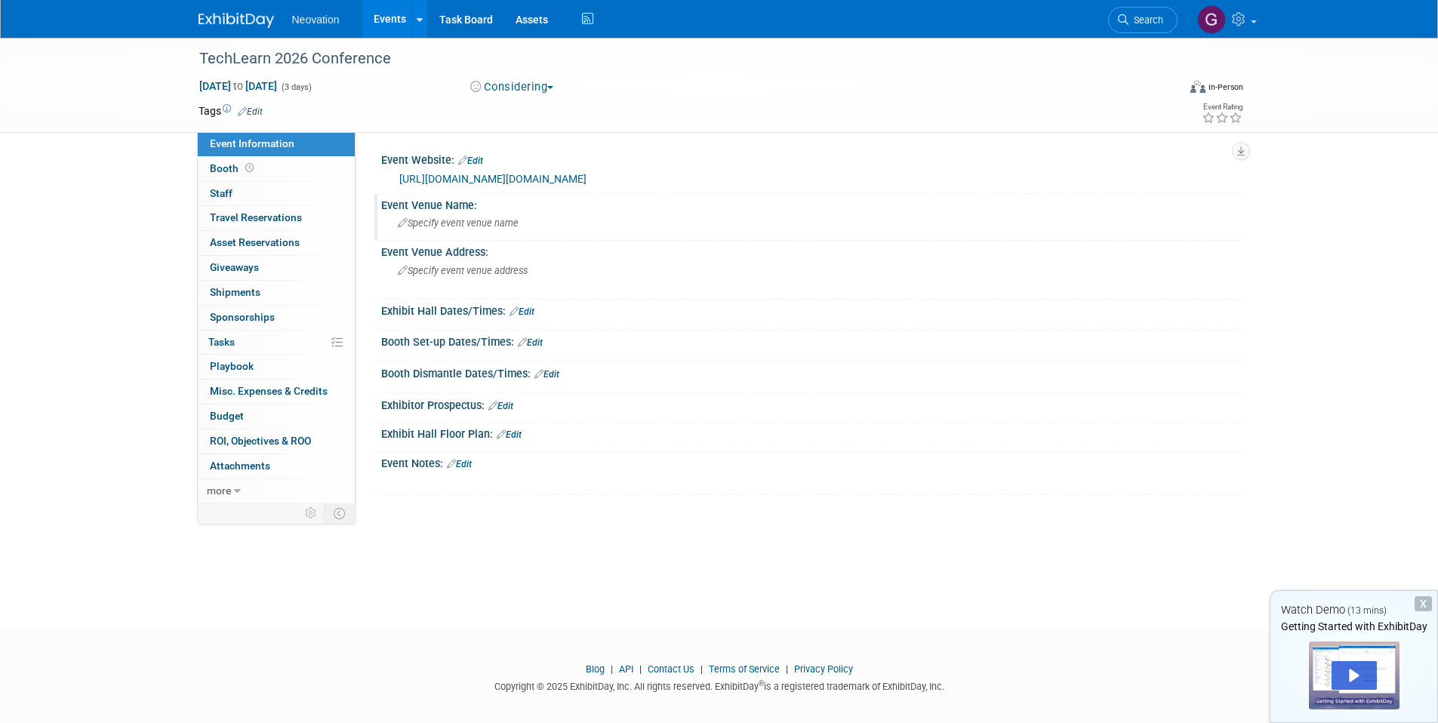
click at [485, 226] on span "Specify event venue name" at bounding box center [458, 222] width 121 height 11
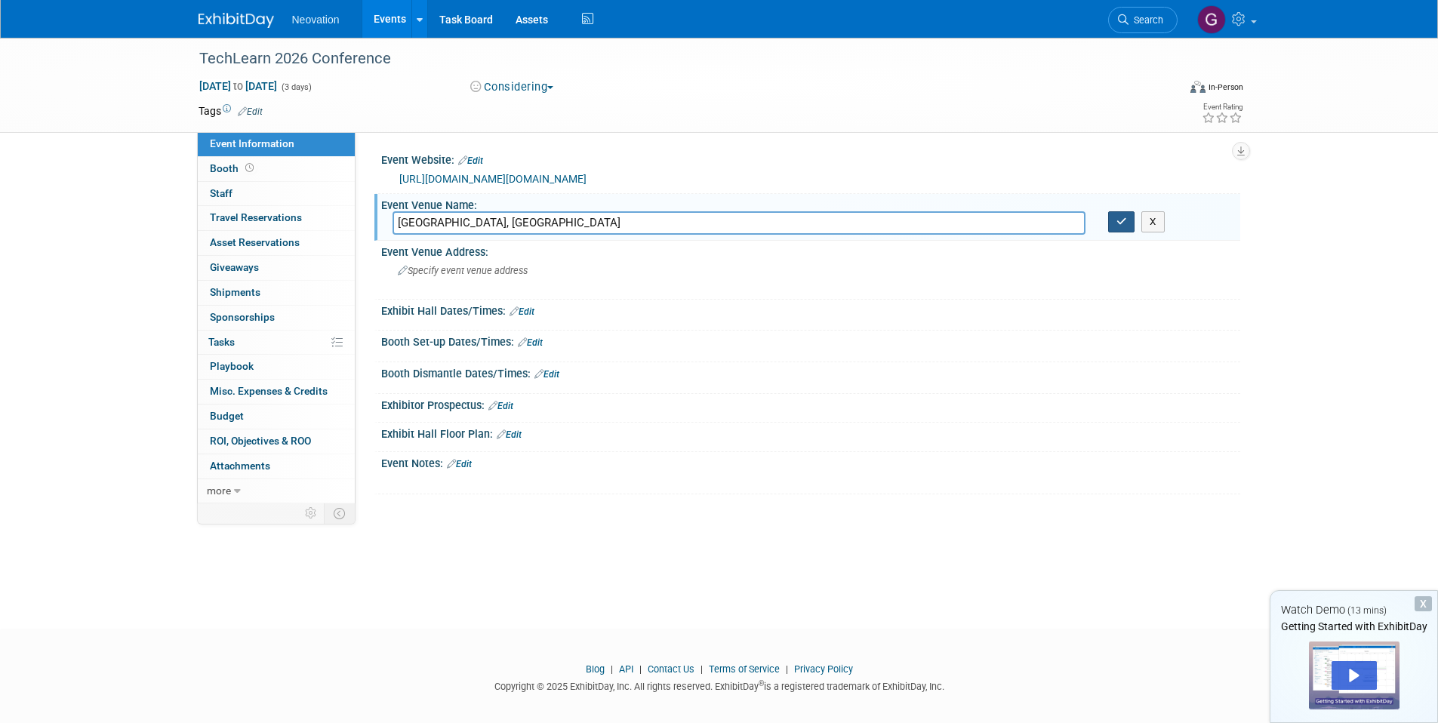
type input "AT&T Hotel and Conference Center, Austin TX"
click at [1122, 226] on button "button" at bounding box center [1121, 221] width 27 height 21
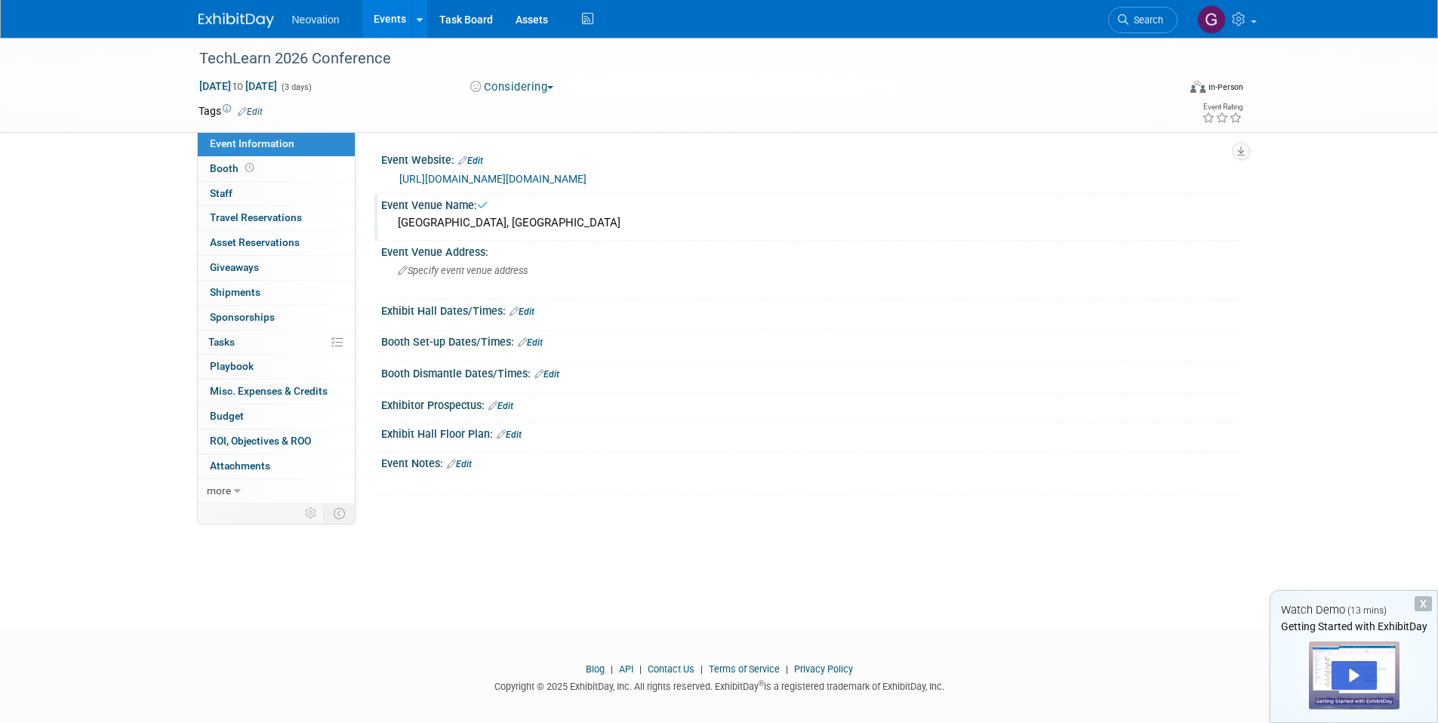
click at [240, 22] on img at bounding box center [236, 20] width 75 height 15
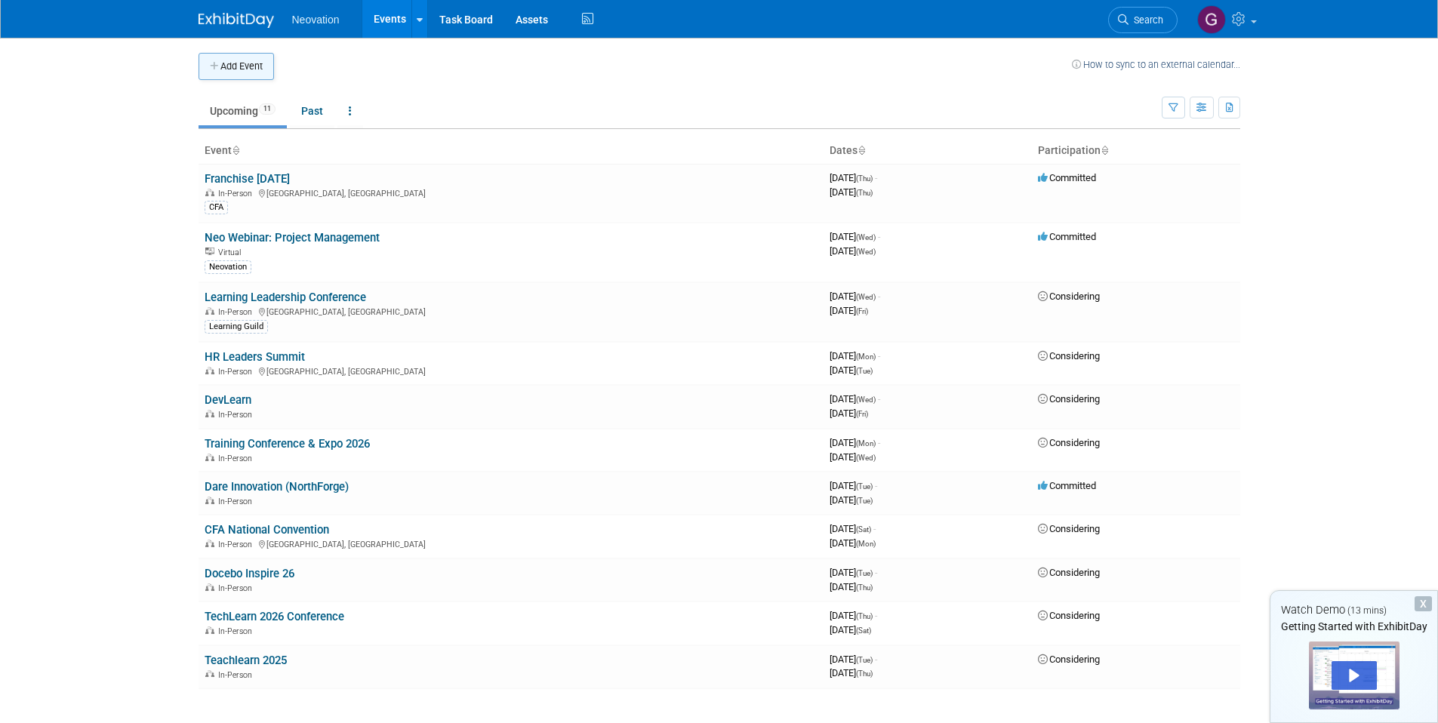
click at [235, 63] on button "Add Event" at bounding box center [236, 66] width 75 height 27
select select "8"
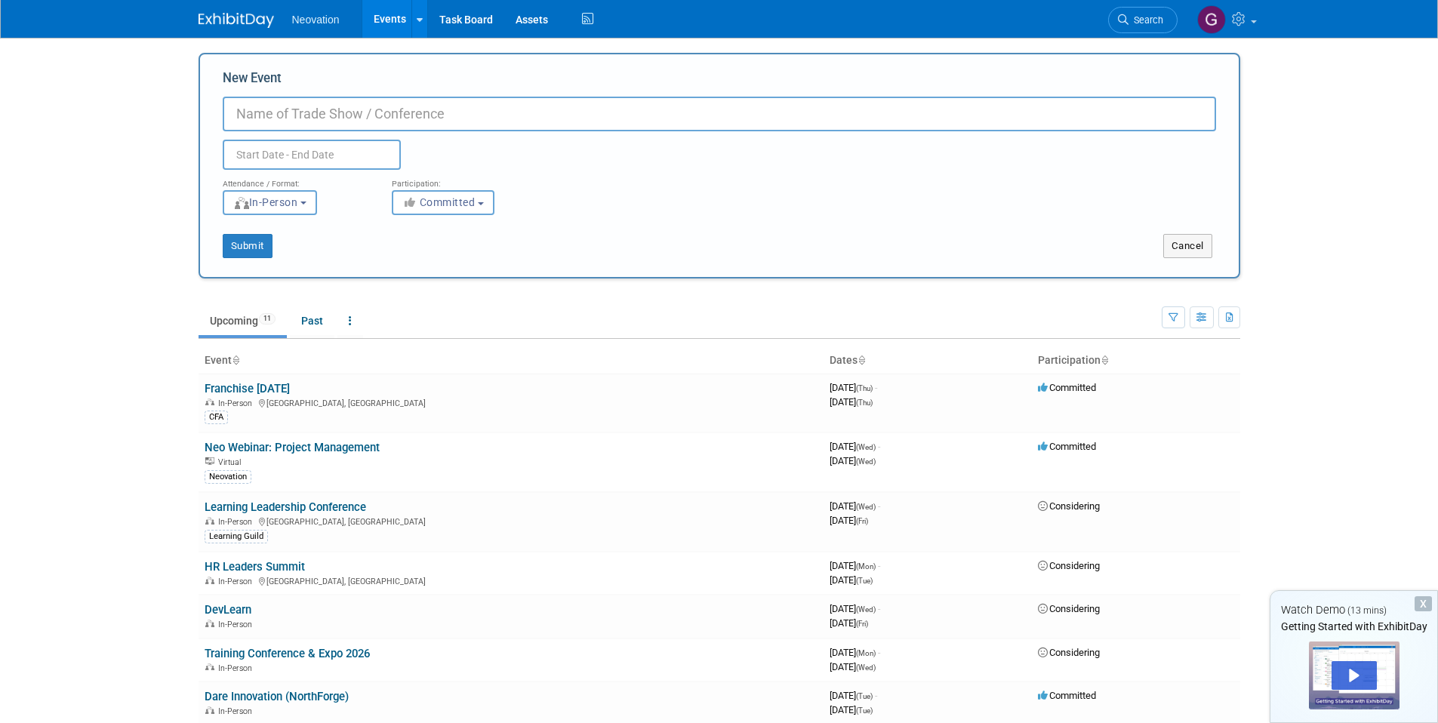
paste input "JoySuite 2nd webinar"
type input "JoySuite 2nd webinar"
click at [479, 198] on button "Committed" at bounding box center [443, 202] width 103 height 25
click at [486, 159] on div "Duplicate Event Warning" at bounding box center [719, 150] width 1016 height 38
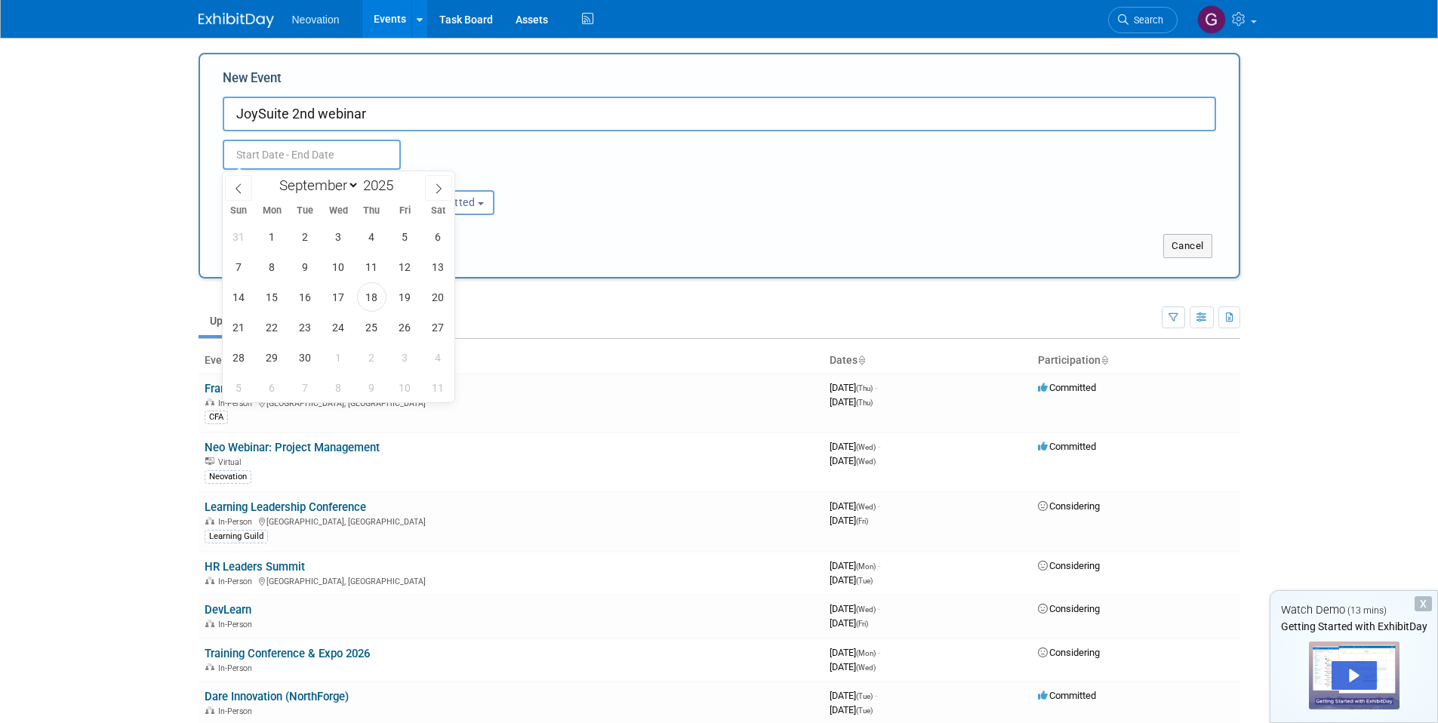
click at [346, 160] on input "text" at bounding box center [312, 155] width 178 height 30
click at [439, 189] on icon at bounding box center [438, 188] width 5 height 10
select select "9"
click at [374, 297] on span "16" at bounding box center [371, 296] width 29 height 29
type input "Oct 16, 2025 to Oct 16, 2025"
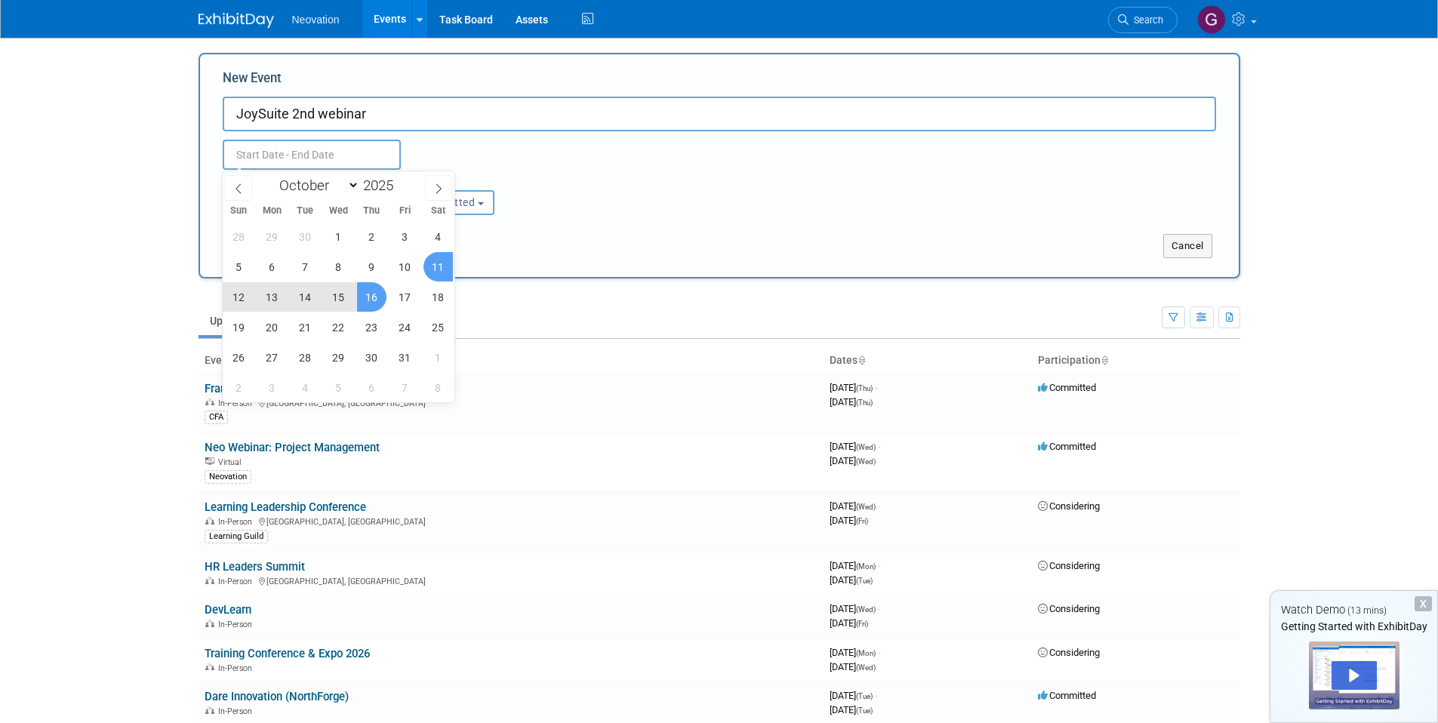
type input "Oct 16, 2025 to Oct 16, 2025"
click at [513, 143] on div "Oct 16, 2025 to Oct 16, 2025 Duplicate Event Warning" at bounding box center [719, 150] width 1016 height 38
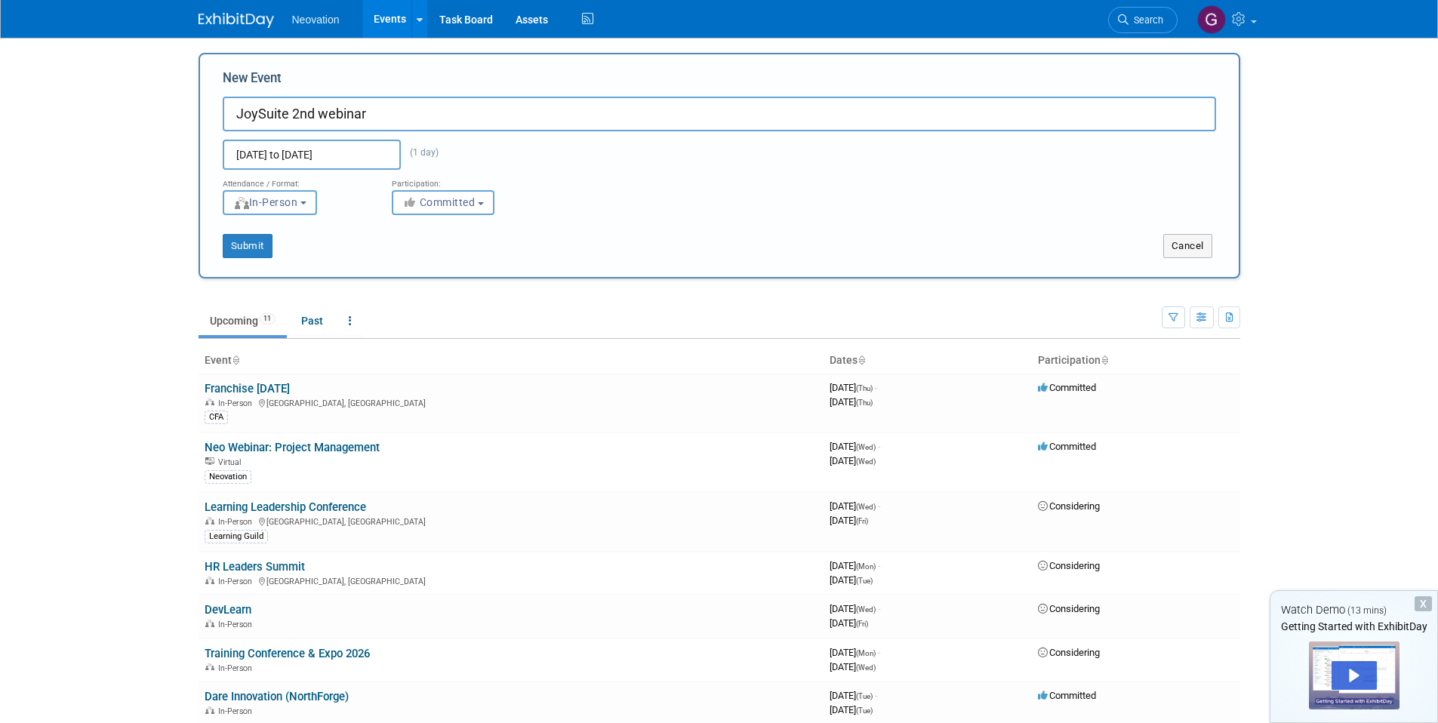
click at [307, 206] on button "In-Person" at bounding box center [270, 202] width 94 height 25
click at [298, 263] on label "Virtual" at bounding box center [275, 261] width 88 height 20
click at [237, 263] on input "Virtual" at bounding box center [232, 261] width 10 height 10
select select "2"
click at [265, 248] on button "Submit" at bounding box center [248, 246] width 50 height 24
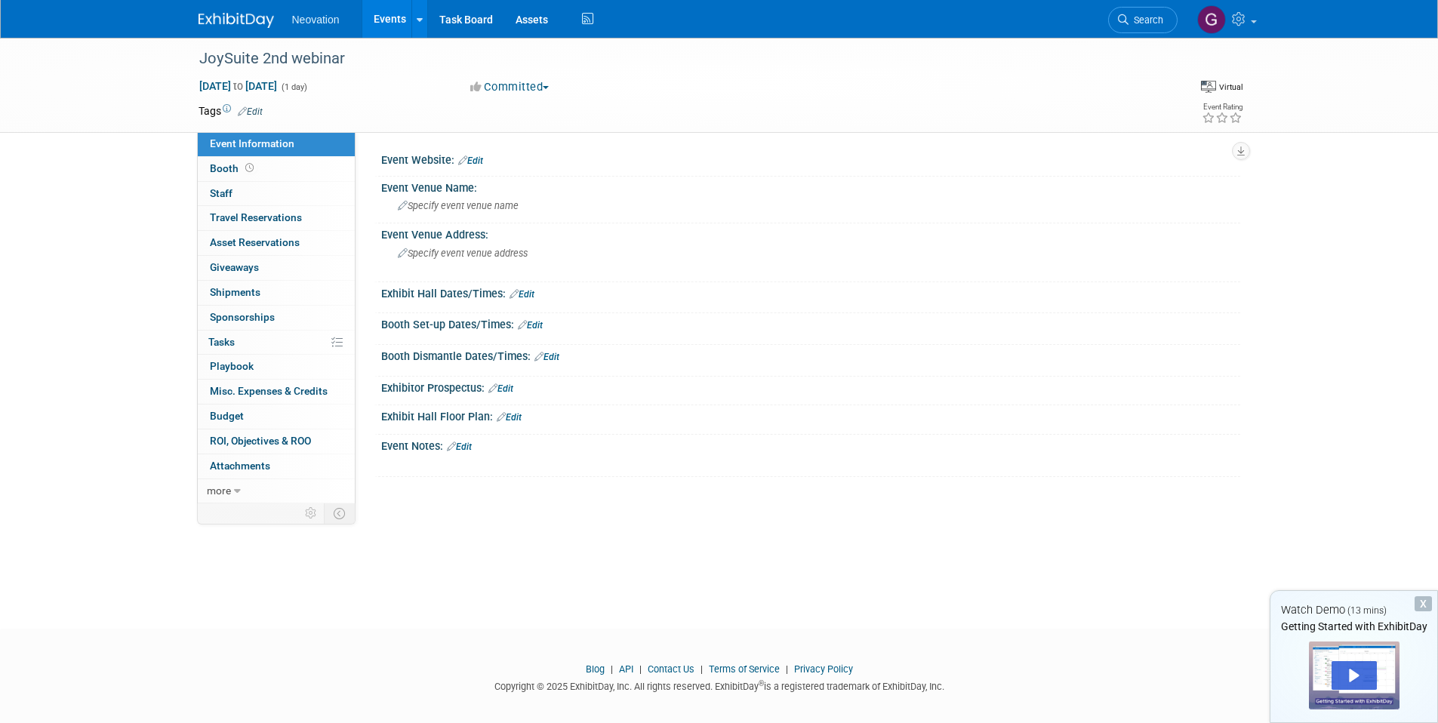
scroll to position [11, 0]
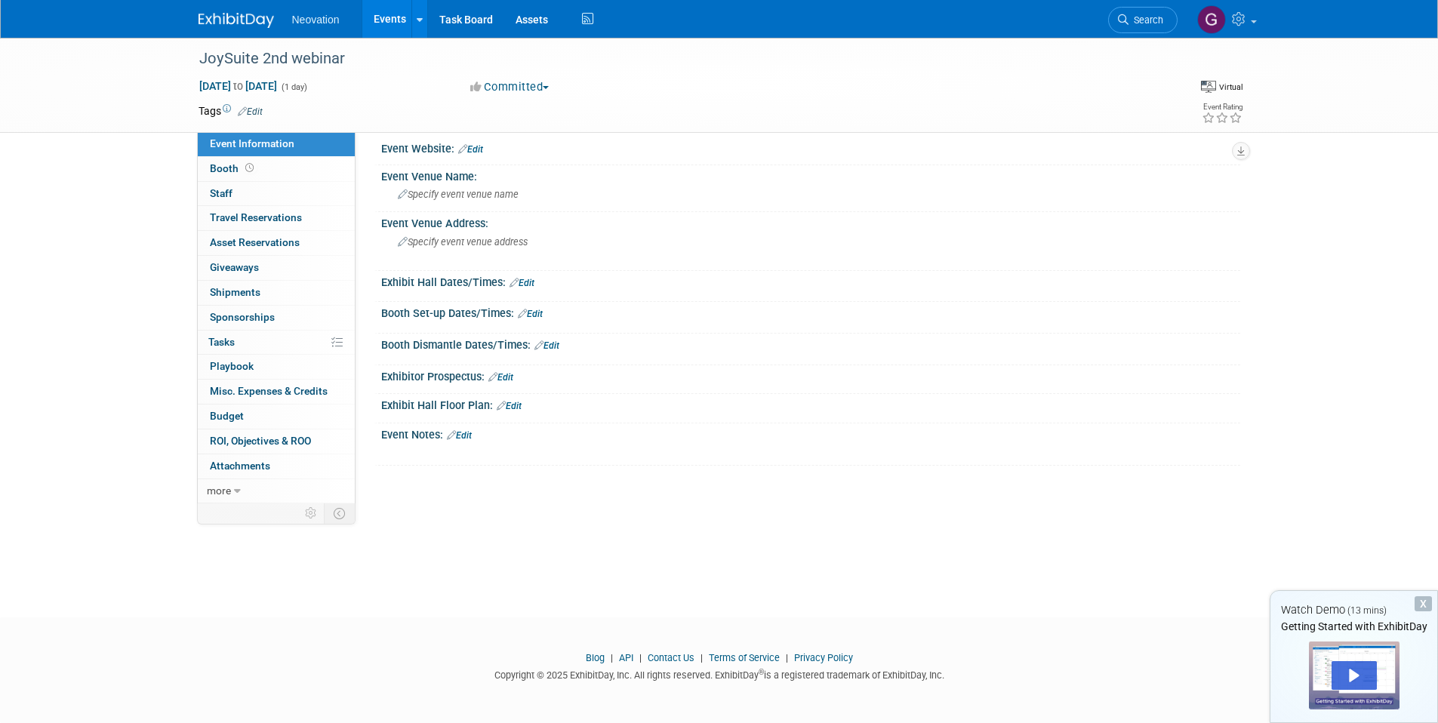
click at [306, 17] on span "Neovation" at bounding box center [316, 20] width 48 height 12
click at [251, 15] on img at bounding box center [236, 20] width 75 height 15
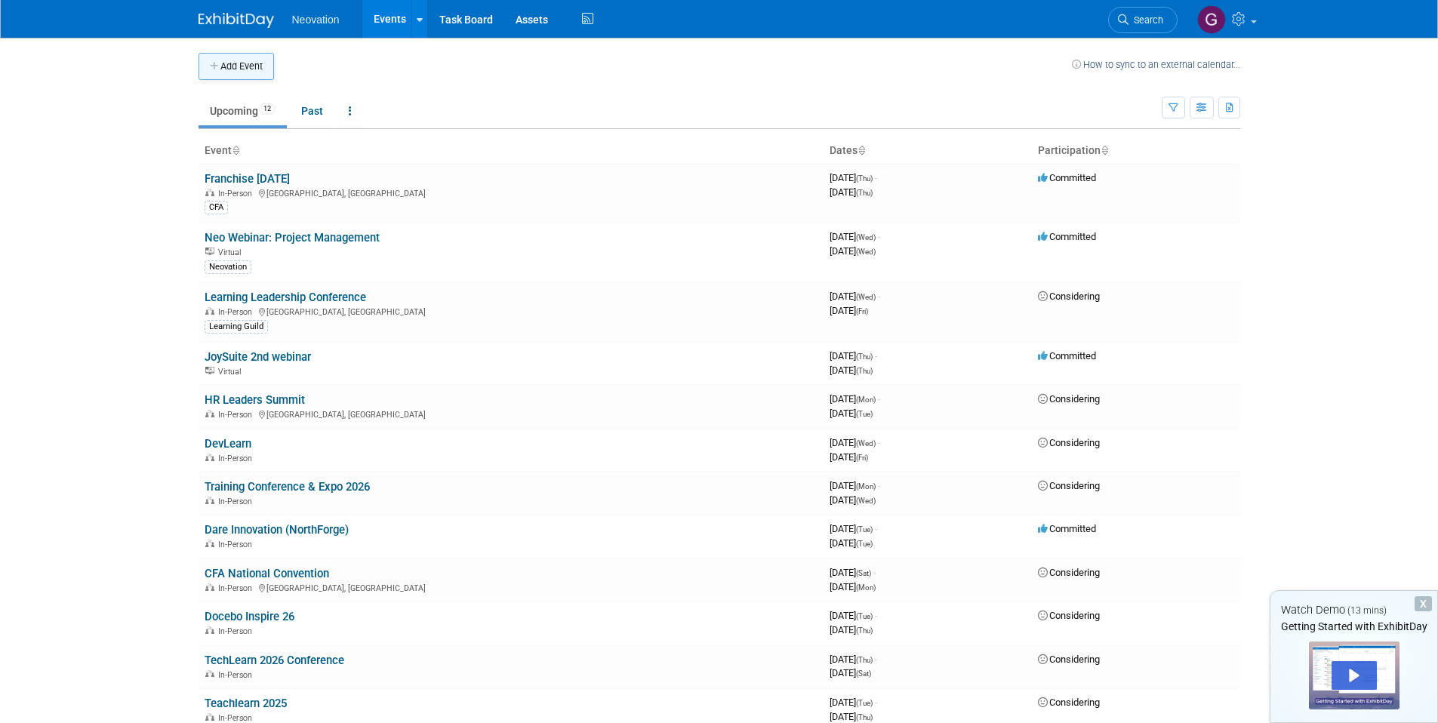
click at [245, 72] on button "Add Event" at bounding box center [236, 66] width 75 height 27
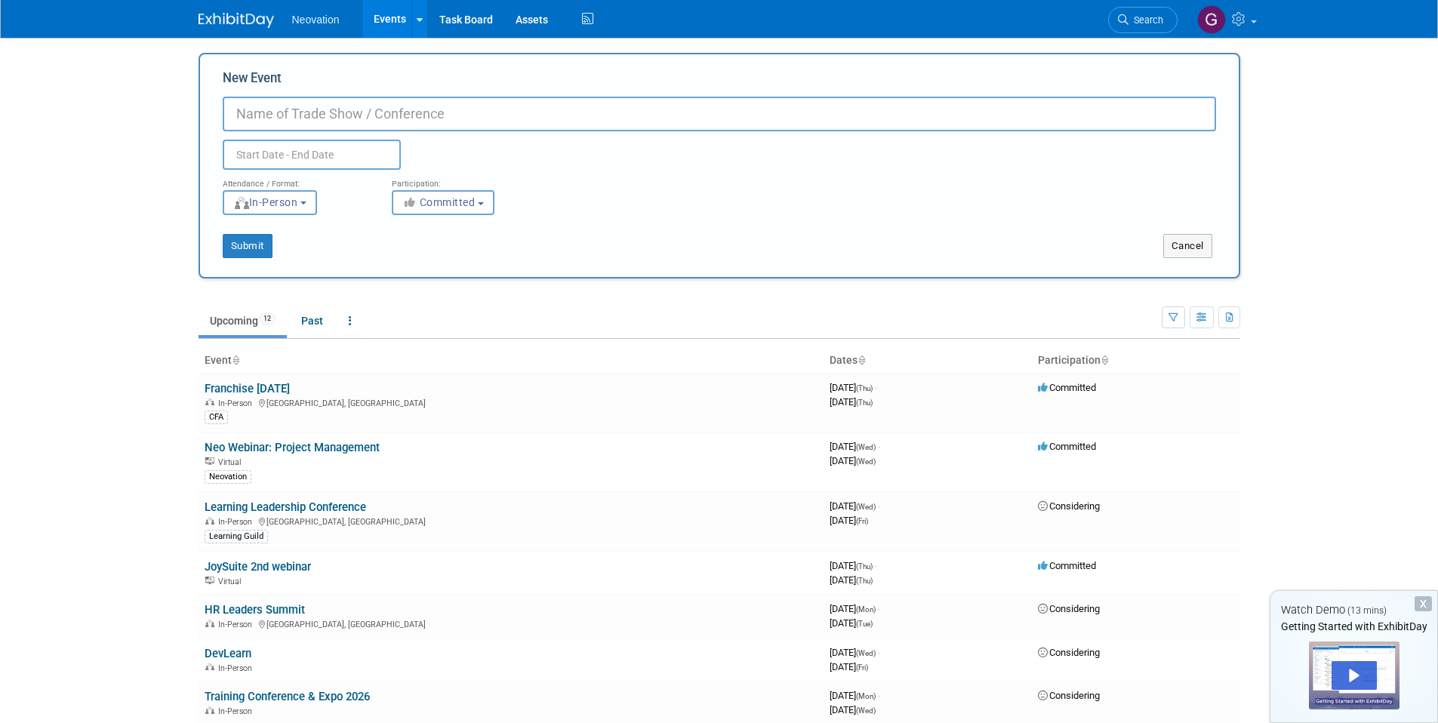
paste input "Accessibility in L&D - Foundations"
type input "Accessibility in L&D - Foundations"
click at [355, 147] on input "text" at bounding box center [312, 155] width 178 height 30
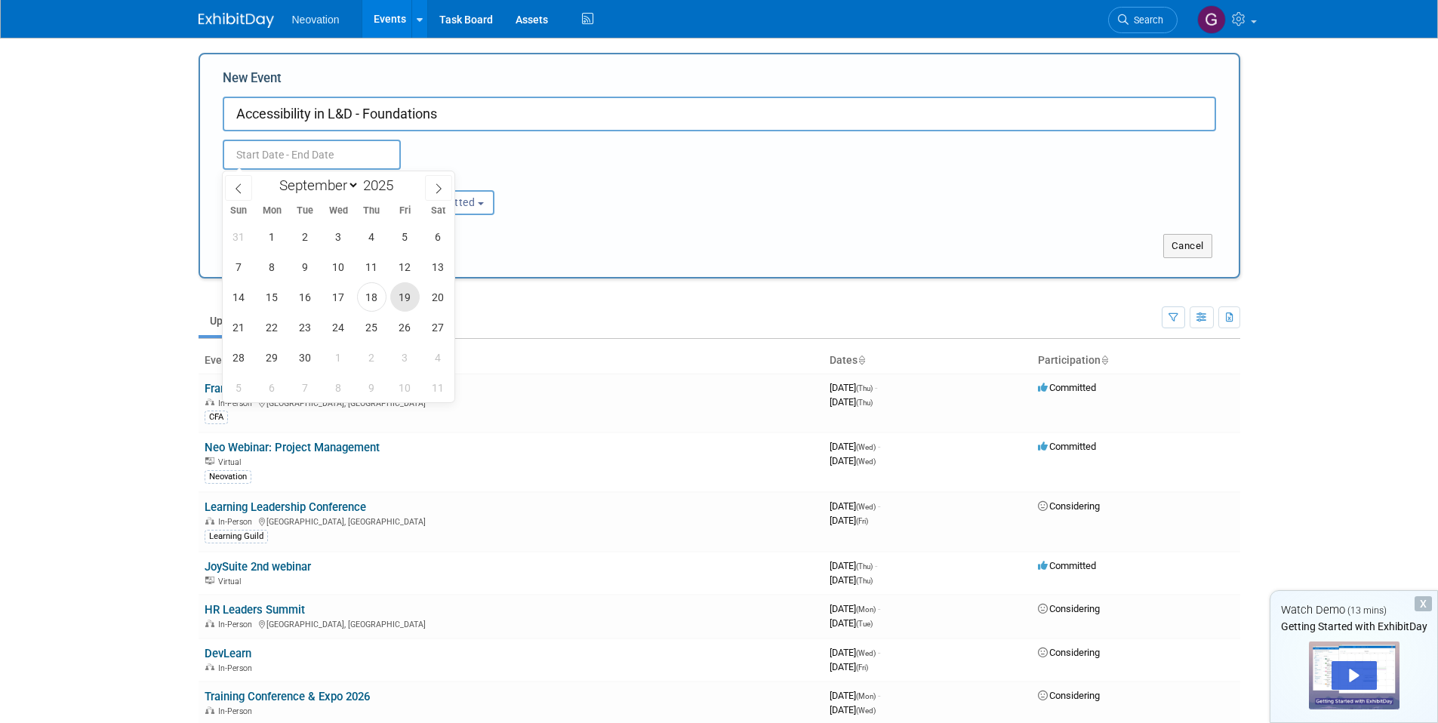
click at [408, 300] on span "19" at bounding box center [404, 296] width 29 height 29
click at [398, 303] on span "19" at bounding box center [404, 296] width 29 height 29
type input "[DATE] to [DATE]"
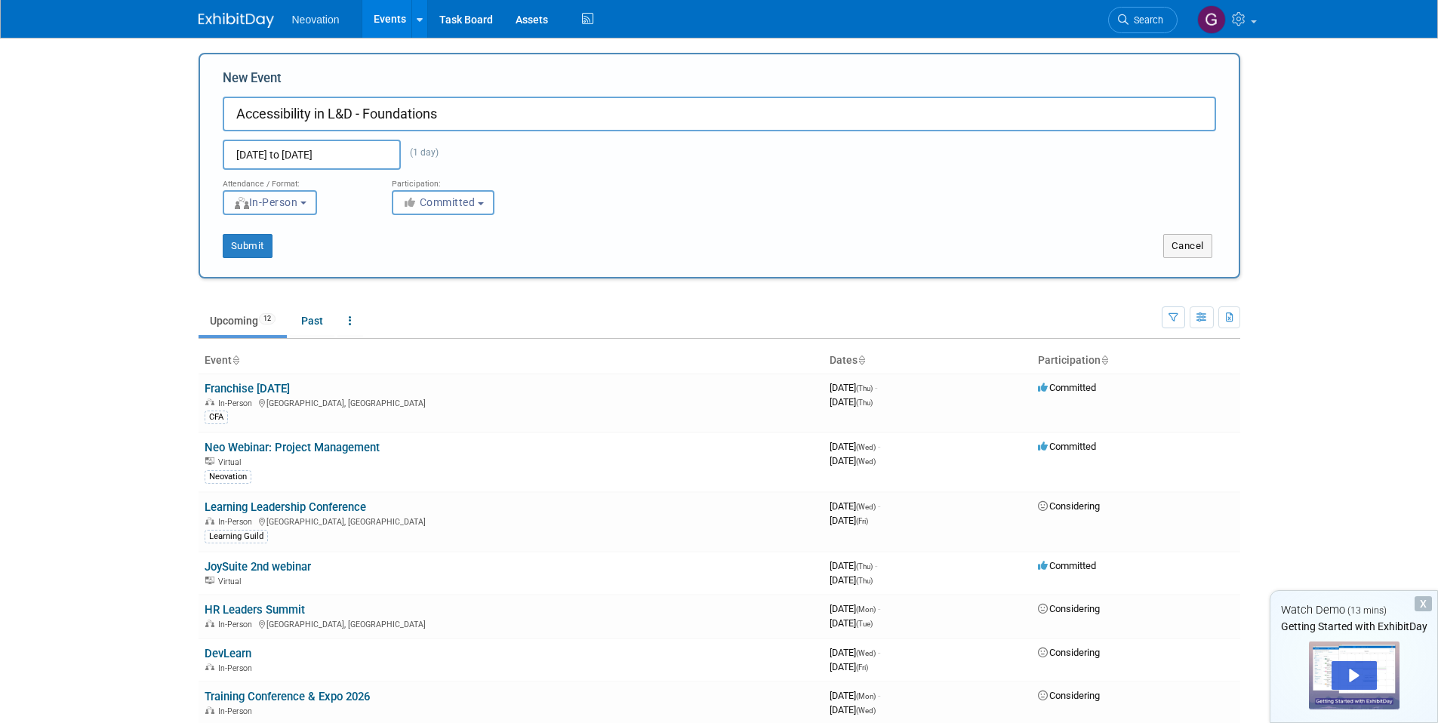
click at [316, 205] on button "In-Person" at bounding box center [270, 202] width 94 height 25
click at [283, 265] on label "Virtual" at bounding box center [275, 261] width 88 height 20
click at [237, 265] on input "Virtual" at bounding box center [232, 261] width 10 height 10
select select "2"
click at [251, 251] on button "Submit" at bounding box center [248, 246] width 50 height 24
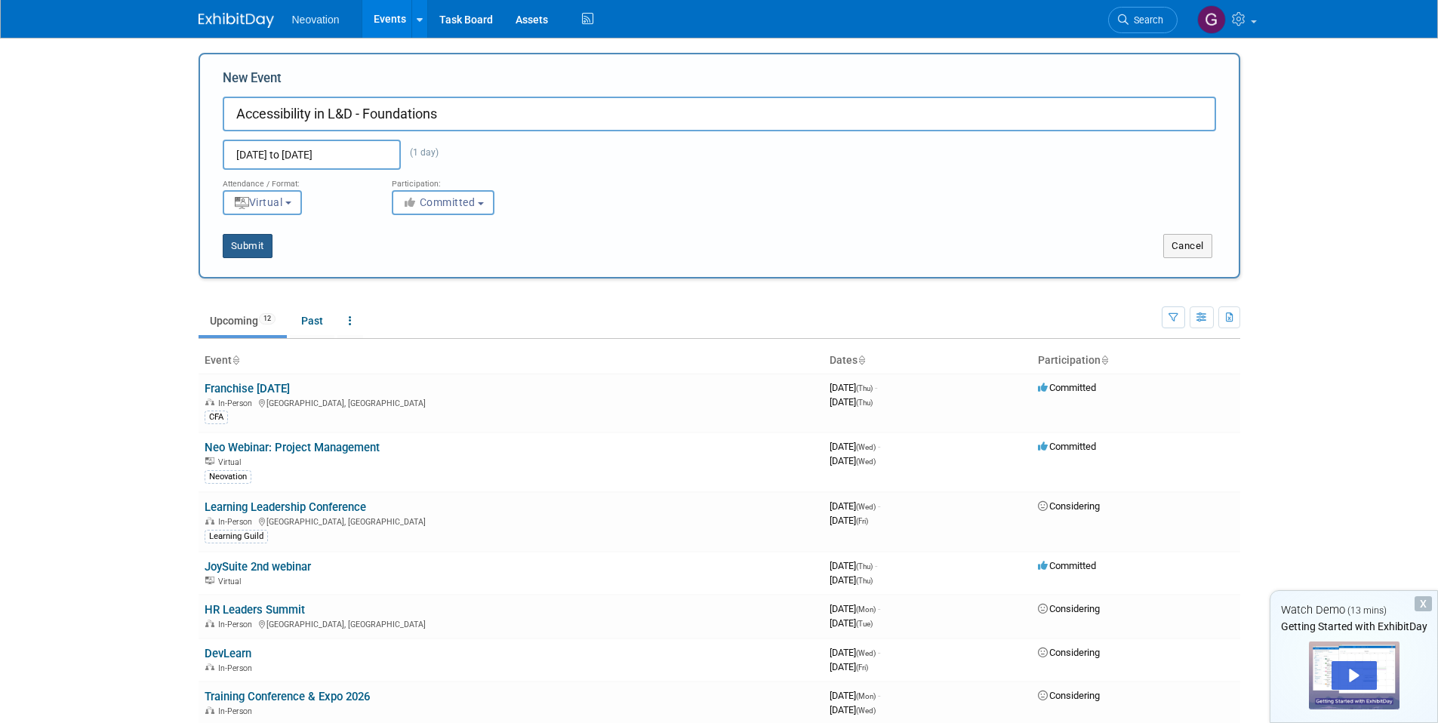
type input "Accessibility in L&D - Foundations"
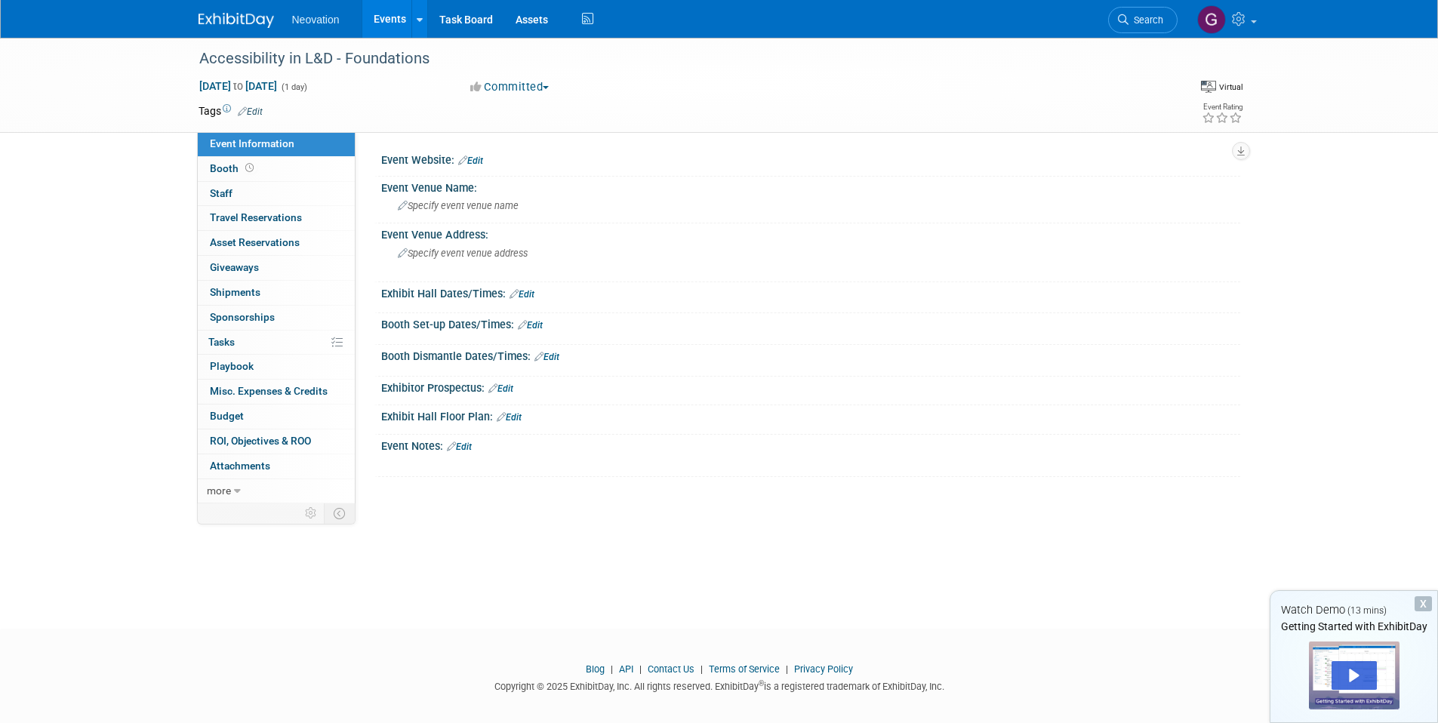
click at [259, 20] on img at bounding box center [236, 20] width 75 height 15
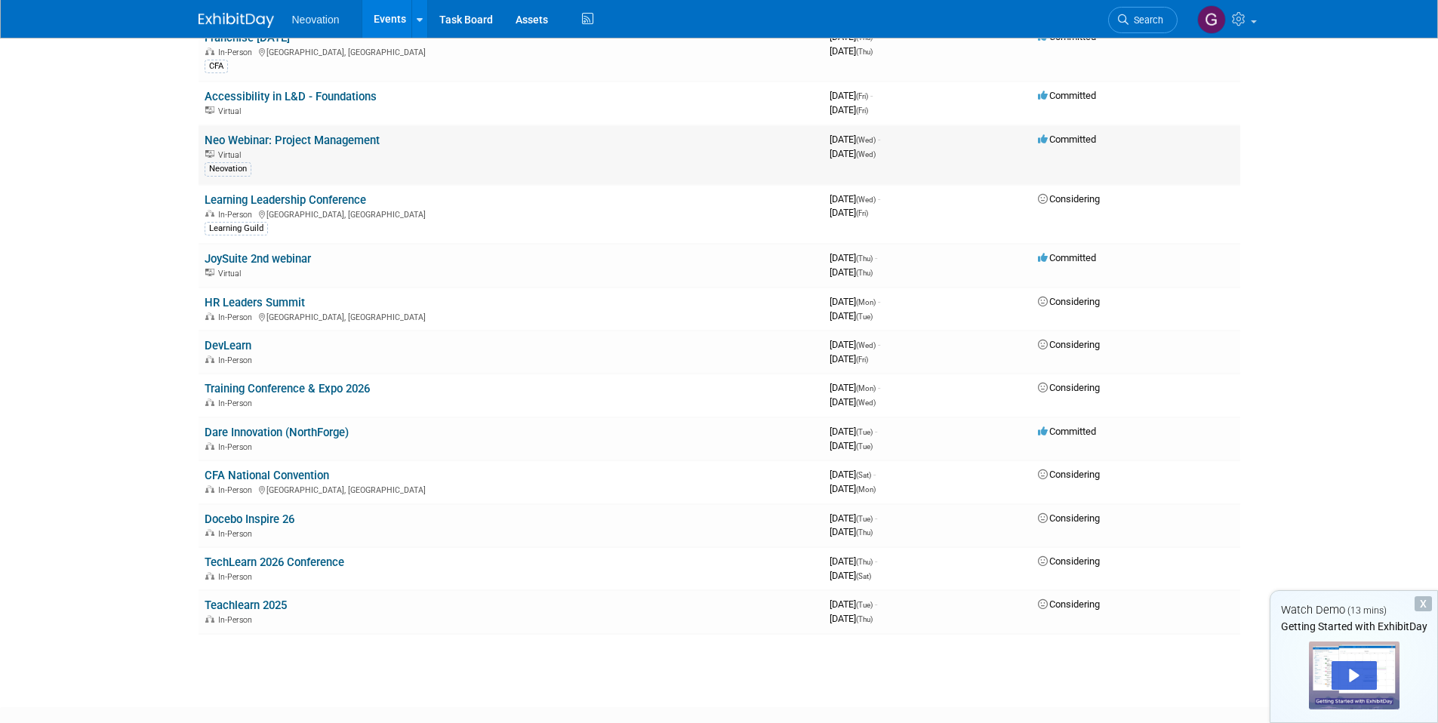
scroll to position [231, 0]
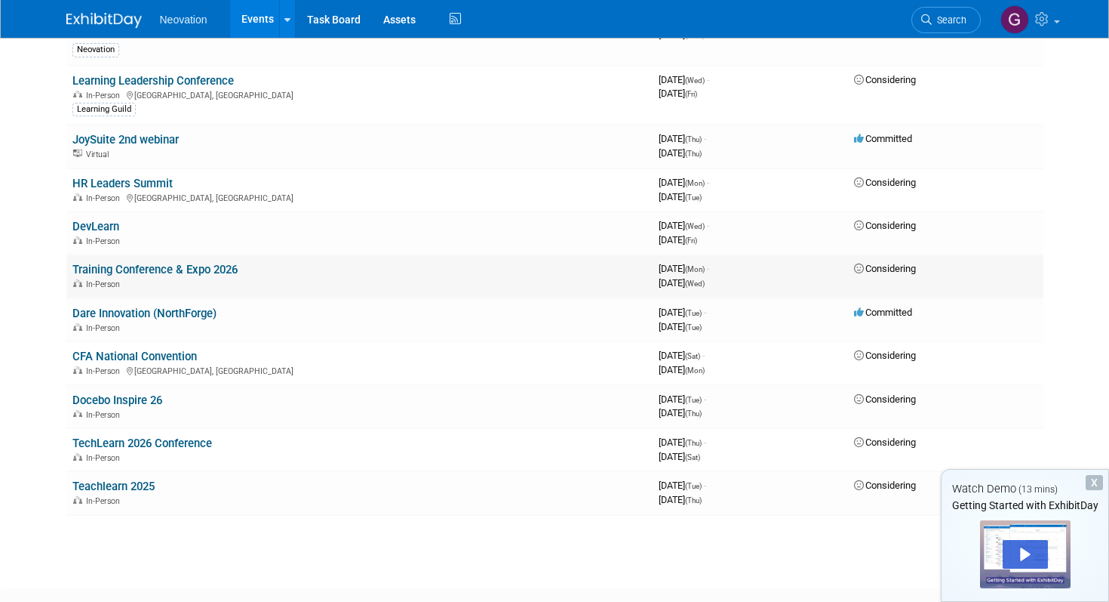
scroll to position [261, 0]
click at [134, 488] on link "Teachlearn 2025" at bounding box center [113, 486] width 82 height 14
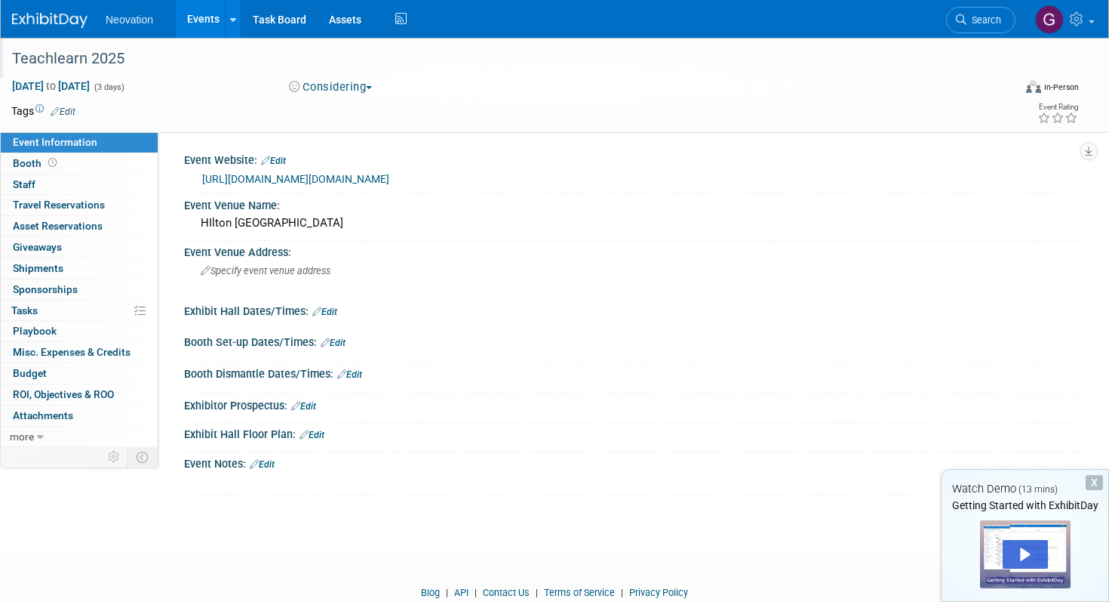
click at [103, 60] on div "Teachlearn 2025" at bounding box center [498, 58] width 982 height 27
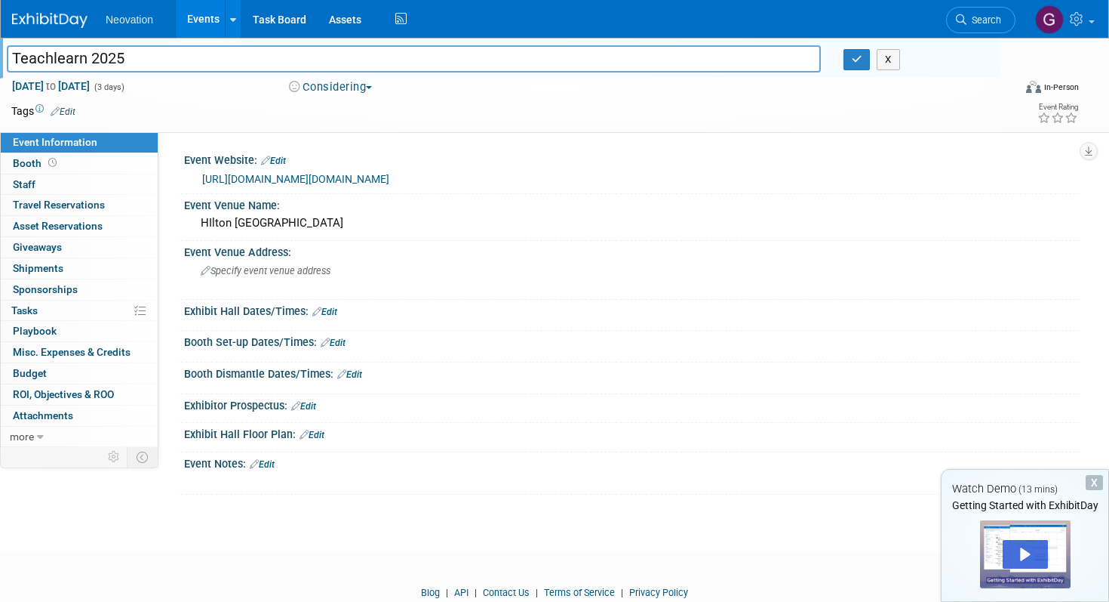
click at [36, 62] on input "Teachlearn 2025" at bounding box center [414, 58] width 814 height 26
type input "Techlearn 2025"
click at [860, 63] on icon "button" at bounding box center [857, 59] width 11 height 10
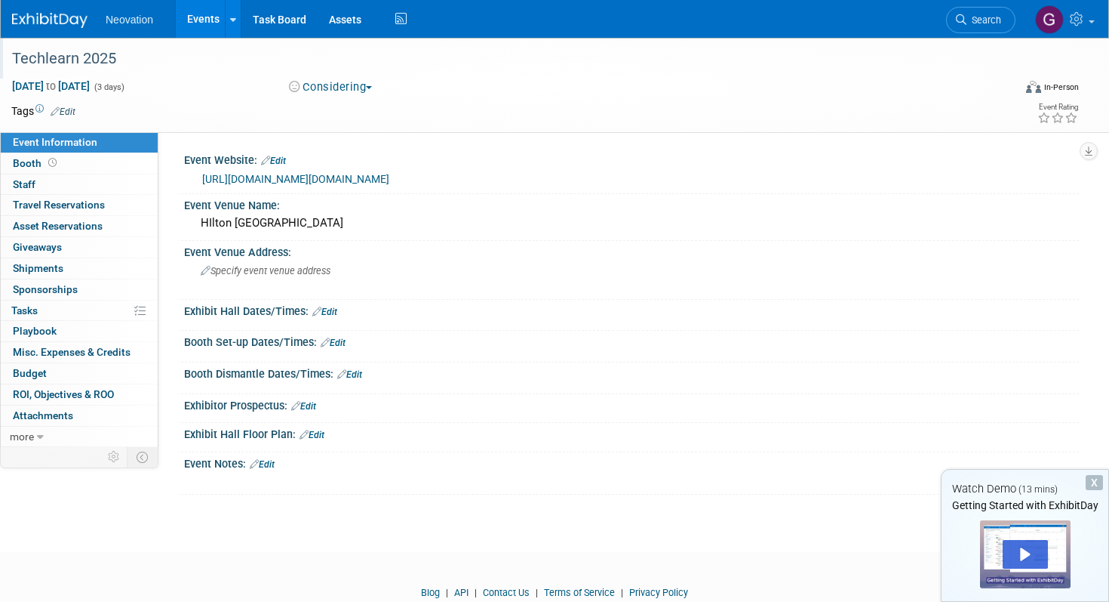
click at [663, 354] on div at bounding box center [631, 354] width 872 height 4
click at [63, 30] on div "Neovation Events Add Event Bulk Upload Events Shareable Event Boards Recently V…" at bounding box center [545, 19] width 1066 height 38
click at [62, 21] on img at bounding box center [49, 20] width 75 height 15
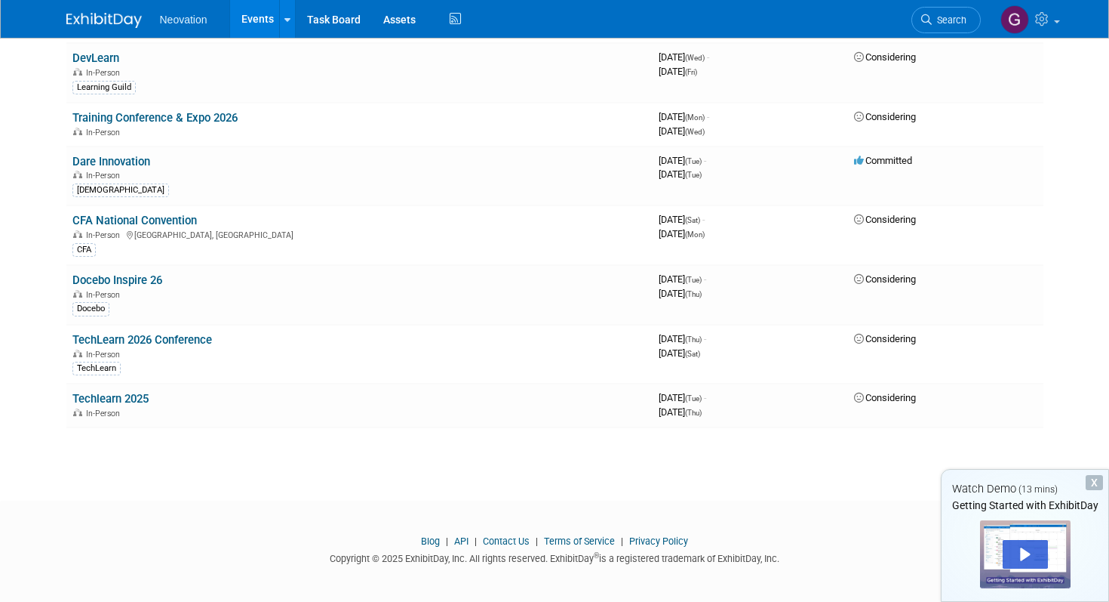
scroll to position [449, 0]
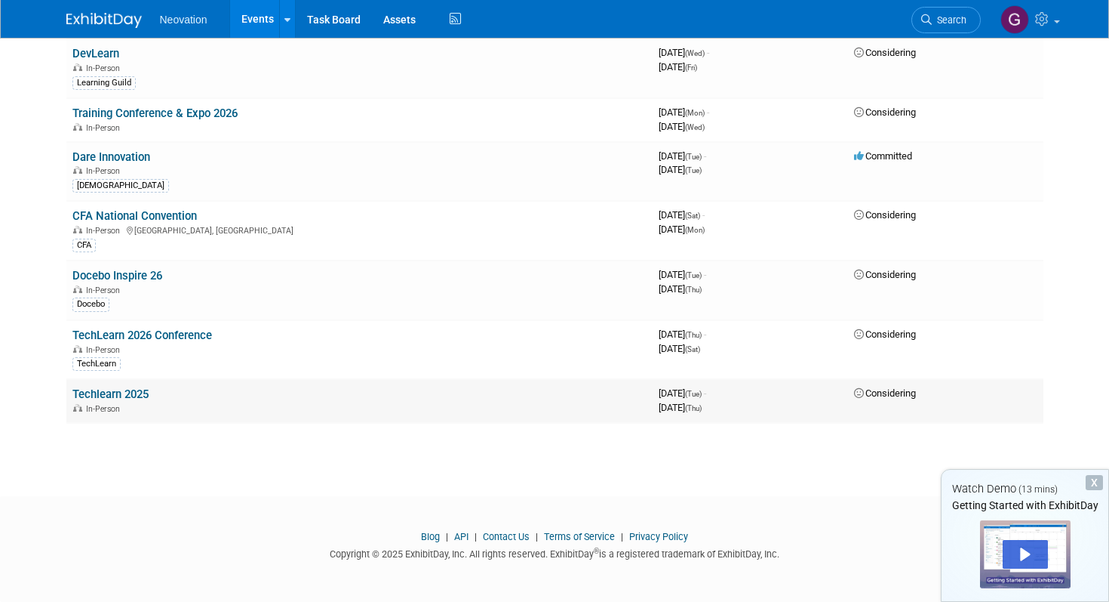
click at [189, 403] on div "In-Person" at bounding box center [359, 408] width 574 height 12
click at [139, 393] on link "Techlearn 2025" at bounding box center [110, 394] width 76 height 14
